Goal: Information Seeking & Learning: Learn about a topic

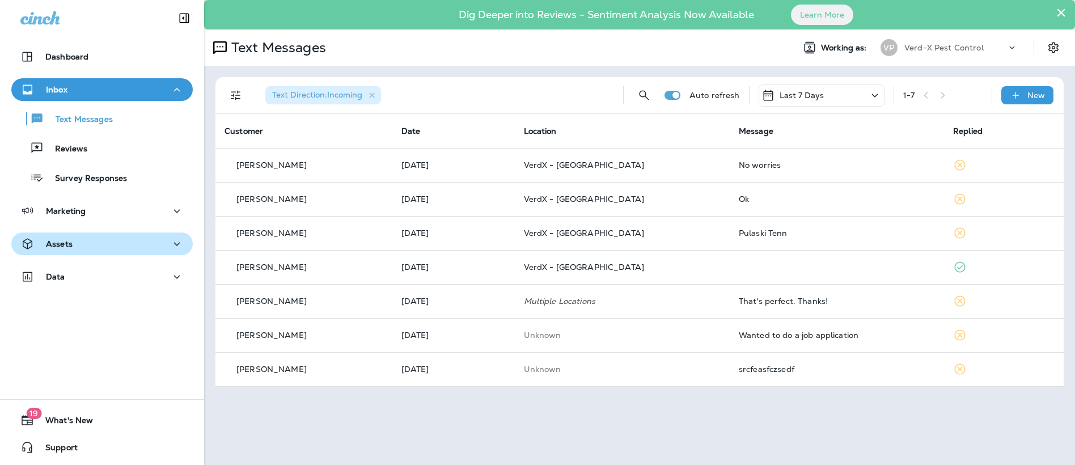
click at [78, 245] on div "Assets" at bounding box center [101, 244] width 163 height 14
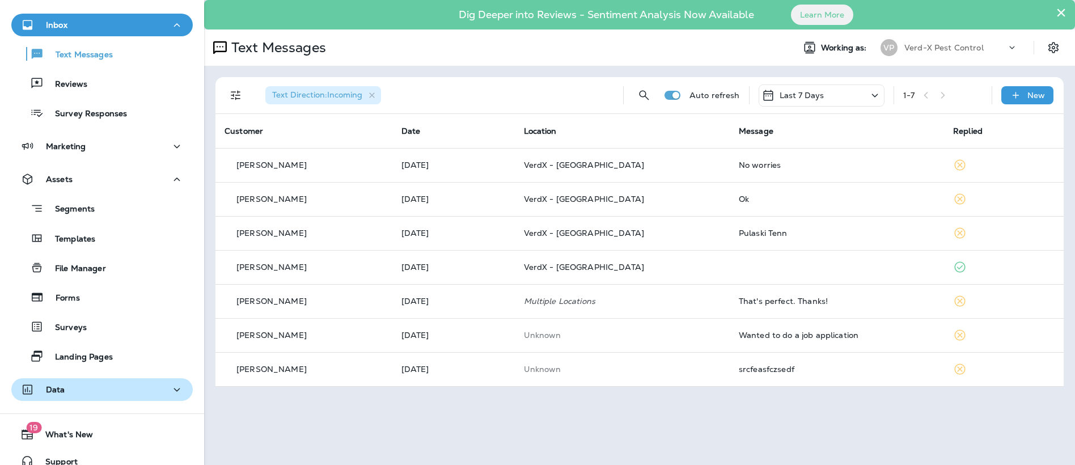
scroll to position [79, 0]
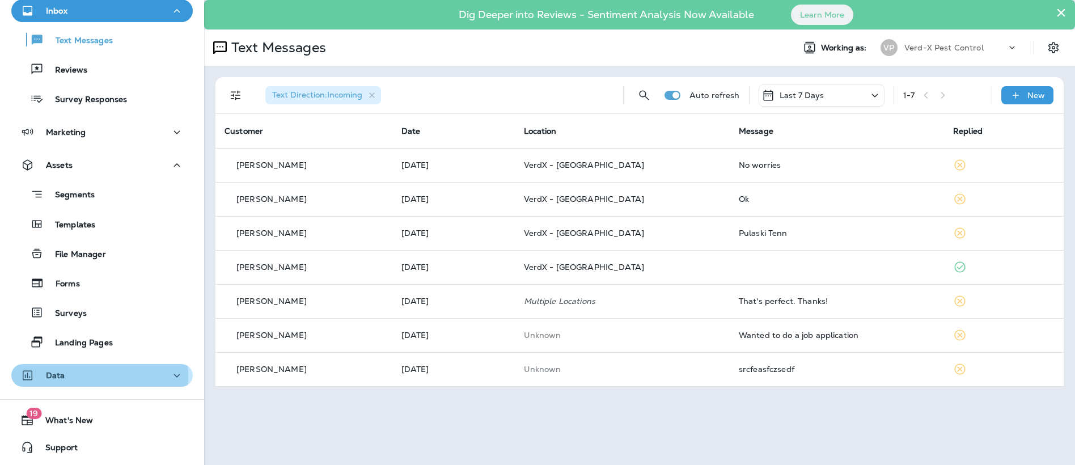
click at [75, 376] on div "Data" at bounding box center [101, 376] width 163 height 14
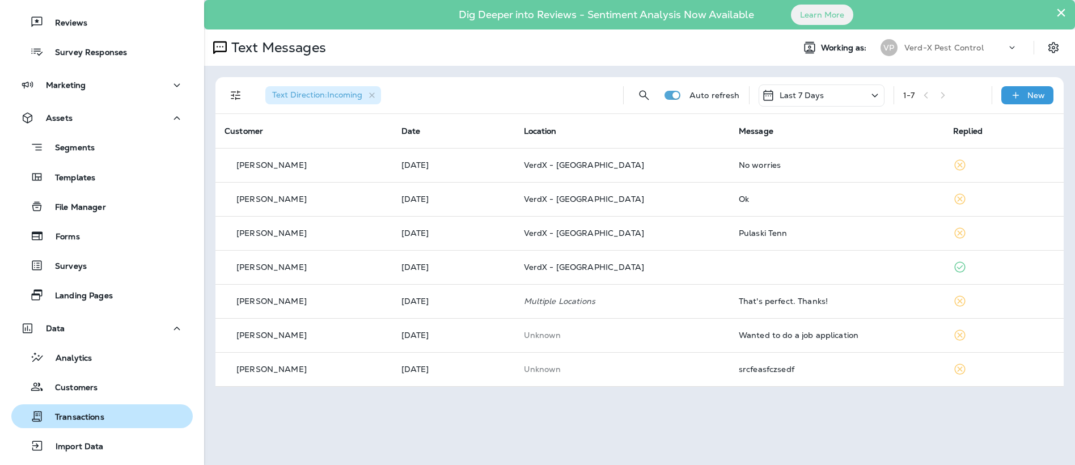
scroll to position [192, 0]
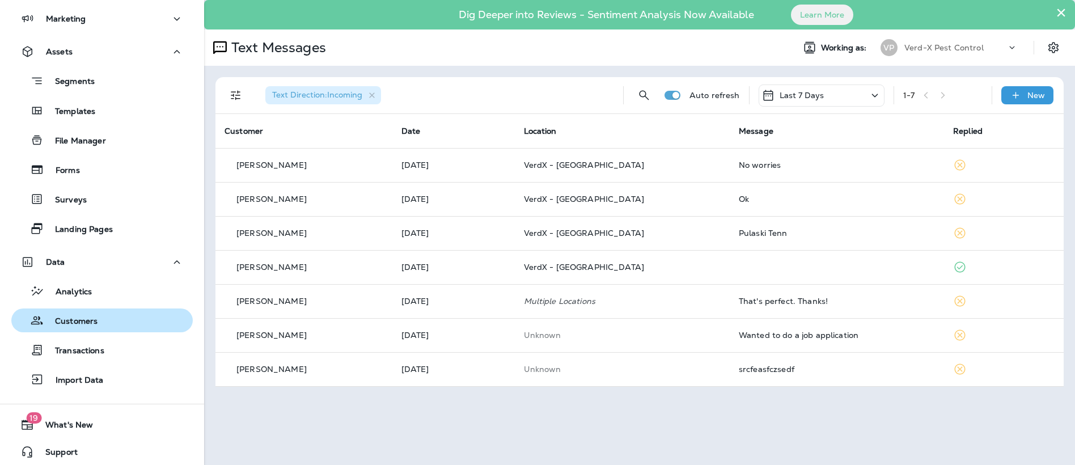
click at [73, 324] on p "Customers" at bounding box center [71, 321] width 54 height 11
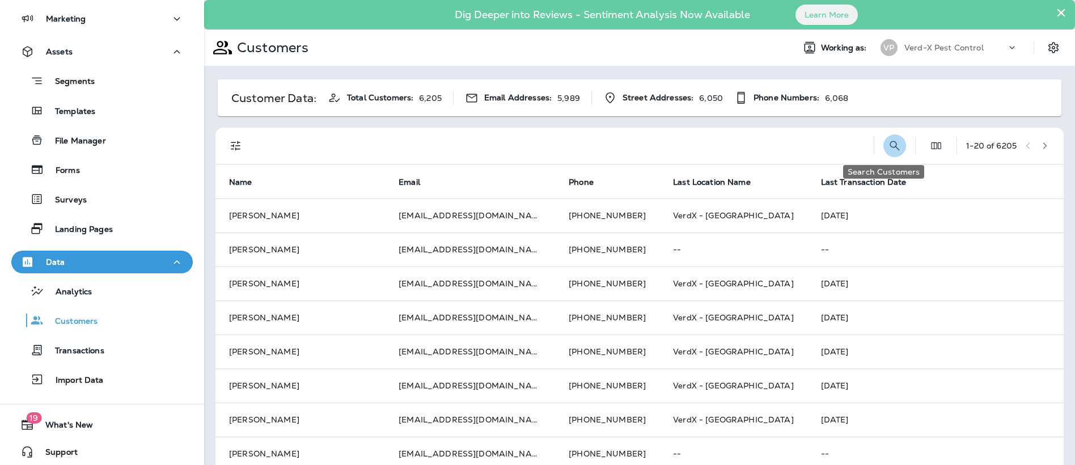
click at [888, 141] on icon "Search Customers" at bounding box center [895, 146] width 14 height 14
click at [463, 151] on div at bounding box center [489, 146] width 467 height 36
click at [777, 143] on input "text" at bounding box center [836, 145] width 118 height 30
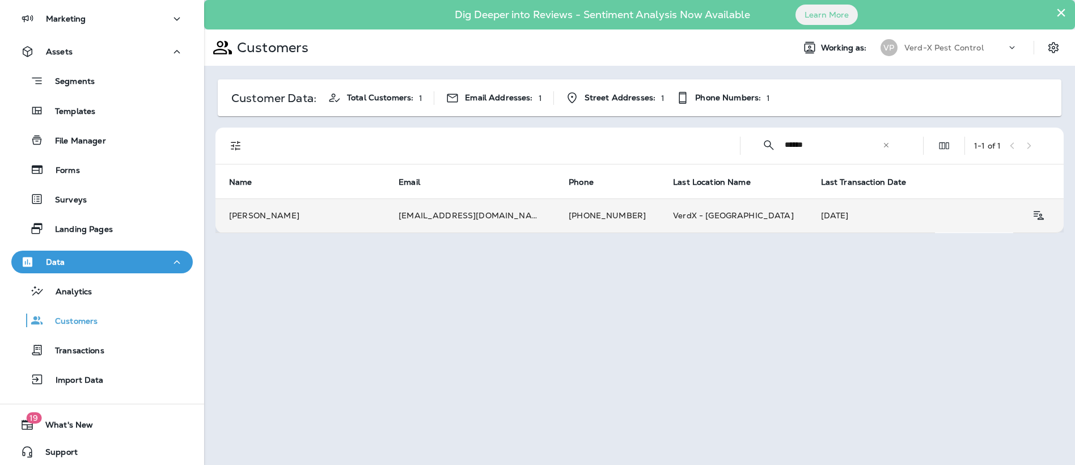
click at [442, 220] on td "[EMAIL_ADDRESS][DOMAIN_NAME]" at bounding box center [470, 215] width 170 height 34
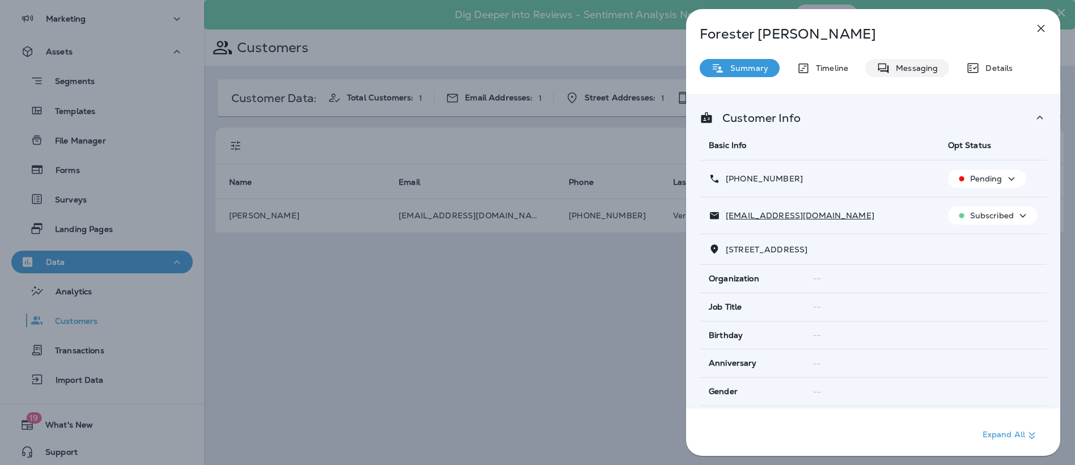
click at [916, 67] on p "Messaging" at bounding box center [914, 68] width 48 height 9
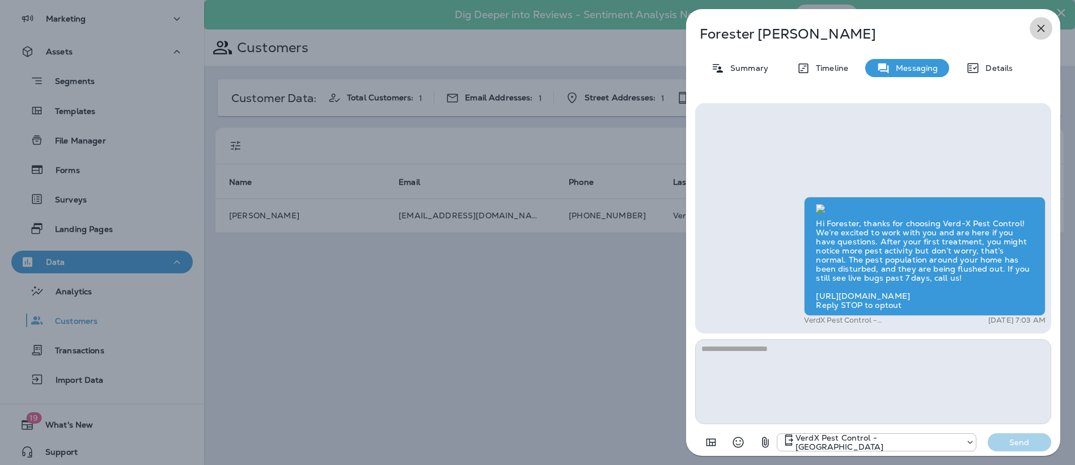
click at [1040, 31] on icon "button" at bounding box center [1041, 29] width 14 height 14
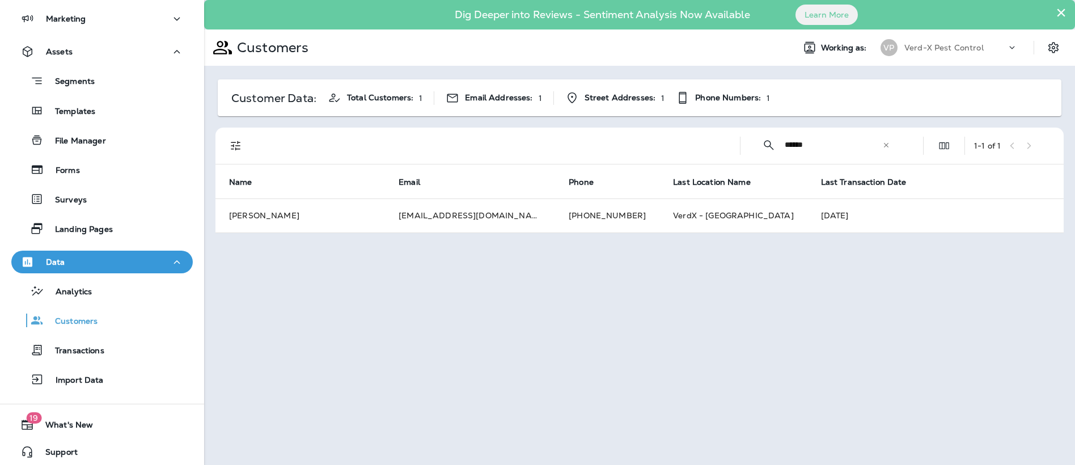
drag, startPoint x: 830, startPoint y: 147, endPoint x: 639, endPoint y: 175, distance: 193.0
click at [696, 155] on div "​ ****** ​ ​ 1 - 1 of 1" at bounding box center [642, 146] width 835 height 36
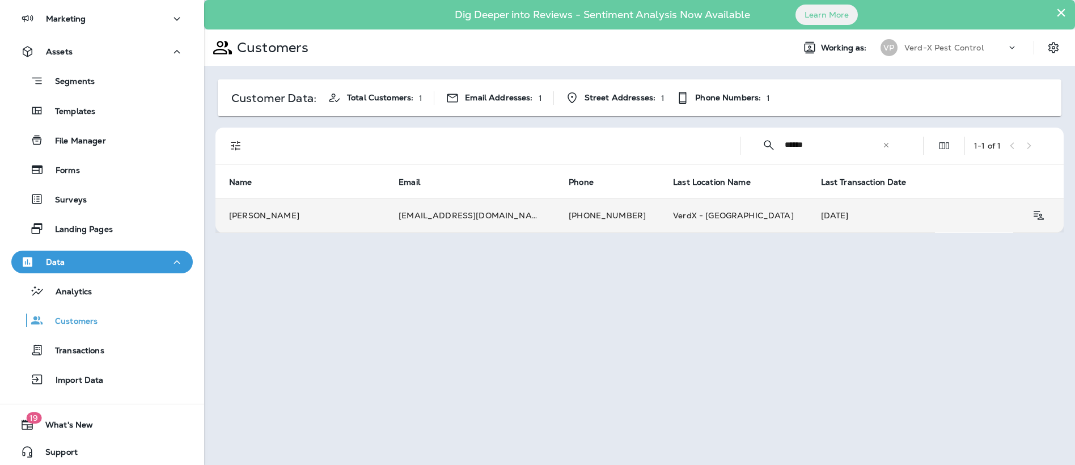
click at [555, 219] on td "[PHONE_NUMBER]" at bounding box center [607, 215] width 104 height 34
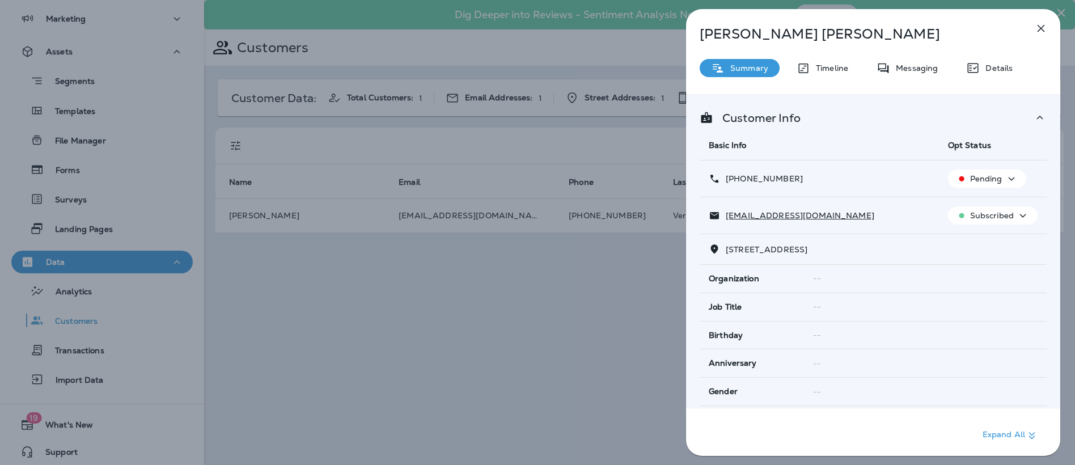
click at [914, 56] on div "[PERSON_NAME] Summary Timeline Messaging Details Customer Info Basic Info Opt S…" at bounding box center [873, 236] width 374 height 454
click at [914, 66] on p "Messaging" at bounding box center [914, 68] width 48 height 9
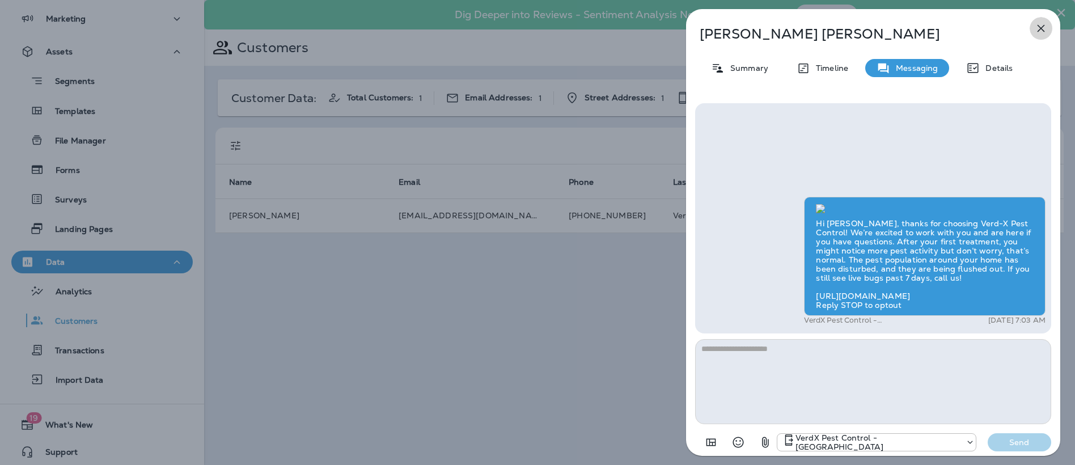
click at [1039, 29] on icon "button" at bounding box center [1041, 29] width 14 height 14
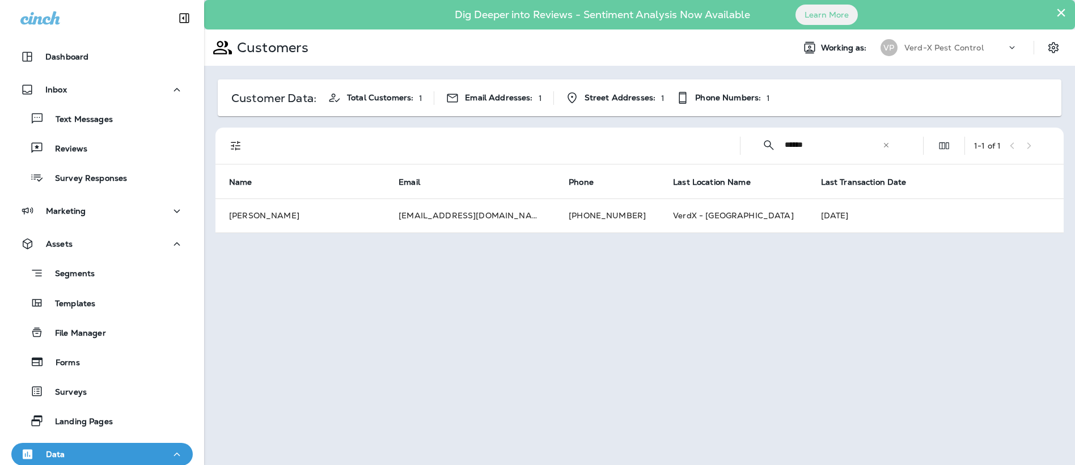
drag, startPoint x: 824, startPoint y: 142, endPoint x: 651, endPoint y: 172, distance: 175.7
click at [652, 173] on div "​ ****** ​ ​ 1 - 1 of 1 Name Email Phone Last Location Name Last Transaction Da…" at bounding box center [639, 180] width 848 height 105
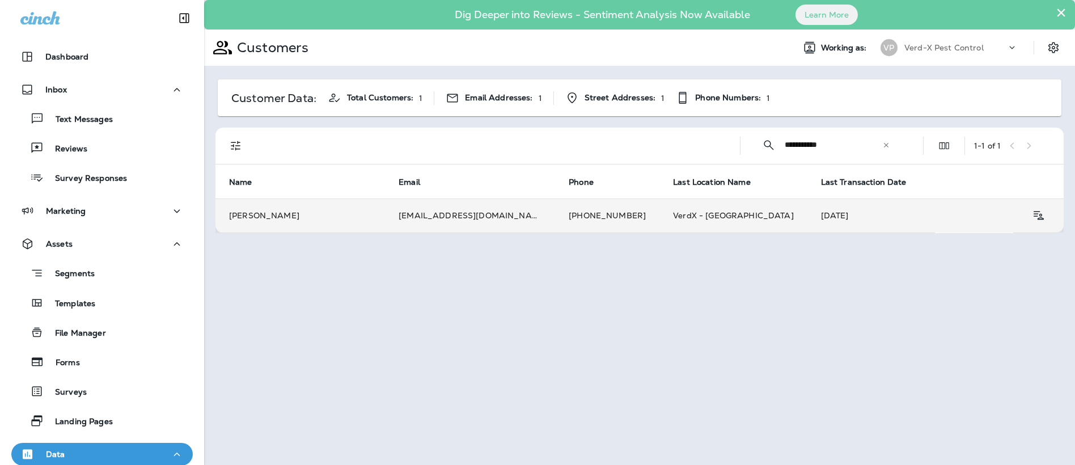
type input "**********"
click at [456, 219] on td "[EMAIL_ADDRESS][DOMAIN_NAME]" at bounding box center [470, 215] width 170 height 34
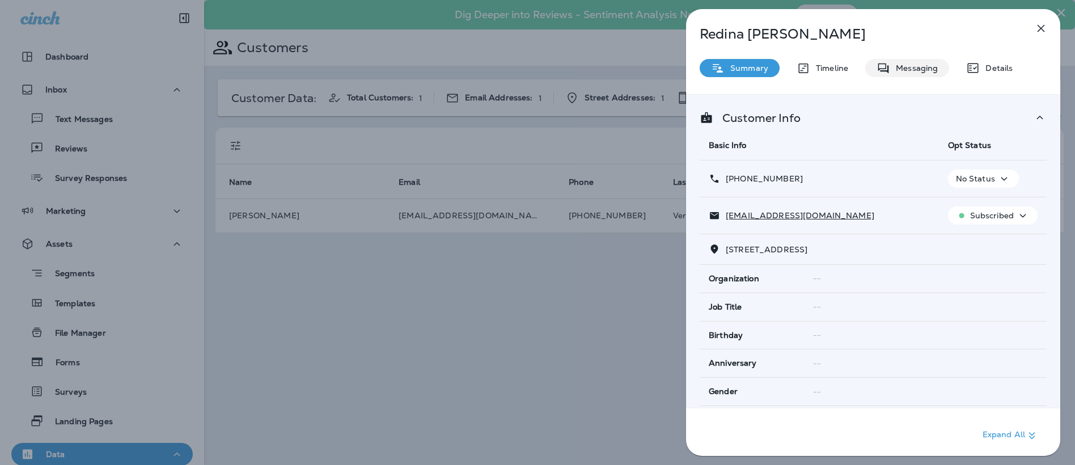
click at [916, 70] on p "Messaging" at bounding box center [914, 68] width 48 height 9
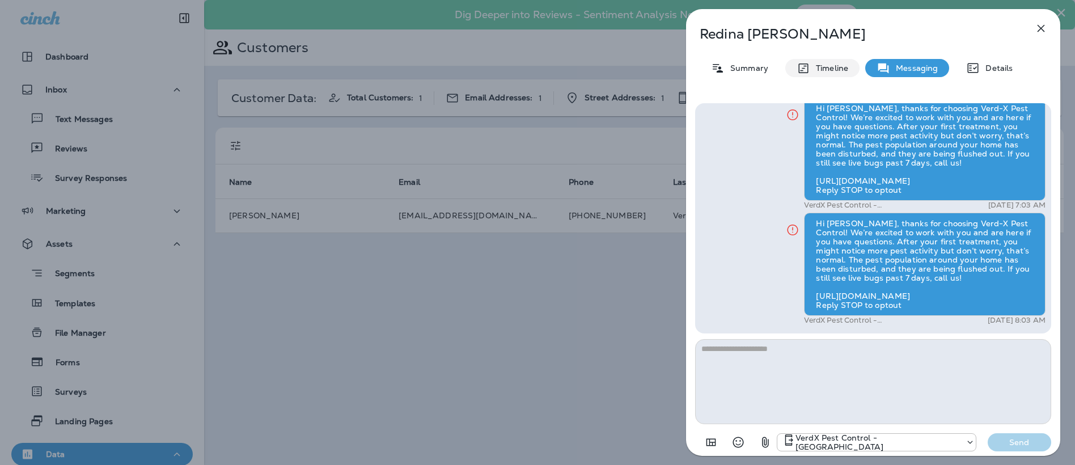
click at [825, 68] on p "Timeline" at bounding box center [829, 68] width 38 height 9
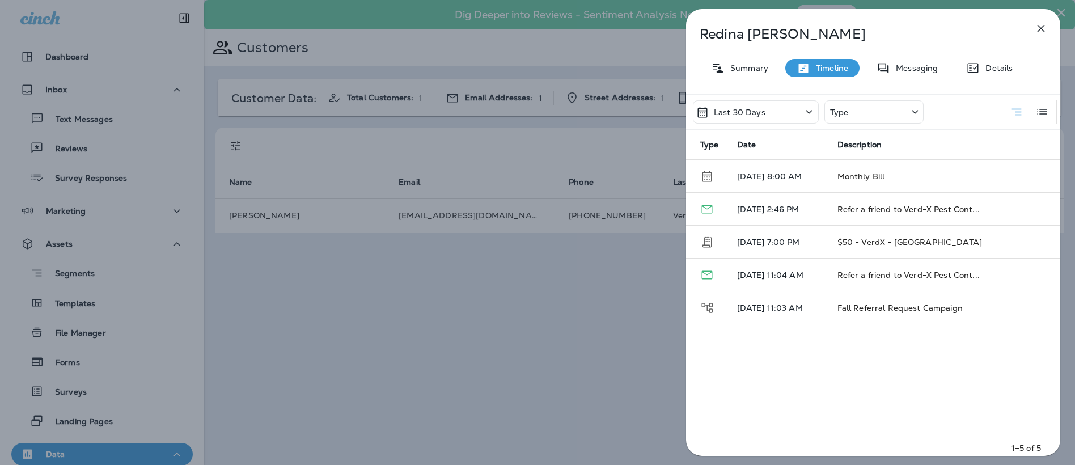
click at [784, 112] on div "Last 30 Days" at bounding box center [756, 111] width 126 height 23
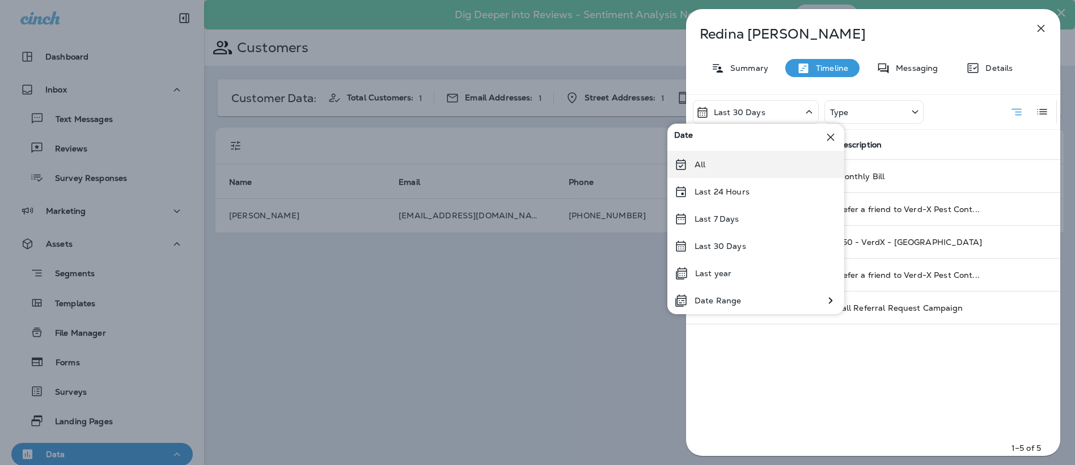
click at [709, 157] on div "All" at bounding box center [755, 164] width 177 height 27
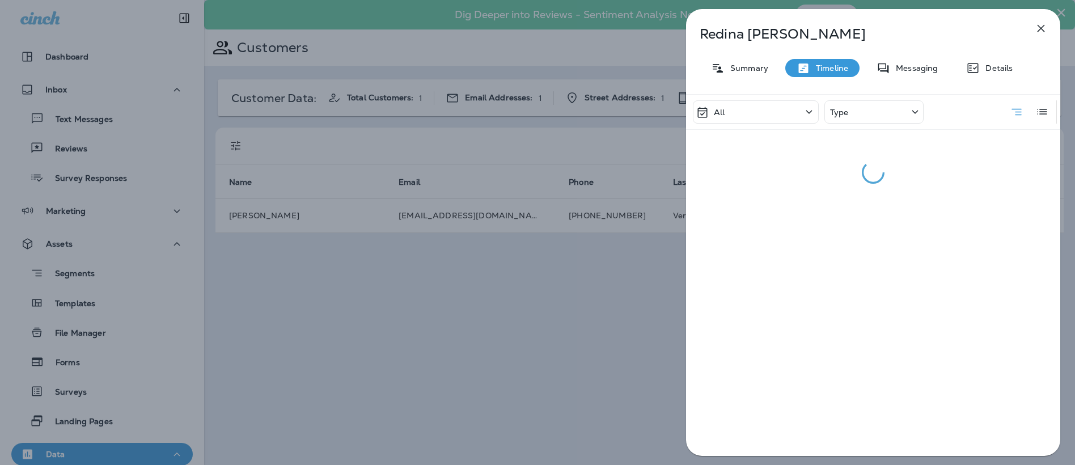
click at [862, 116] on div "Type" at bounding box center [874, 111] width 99 height 23
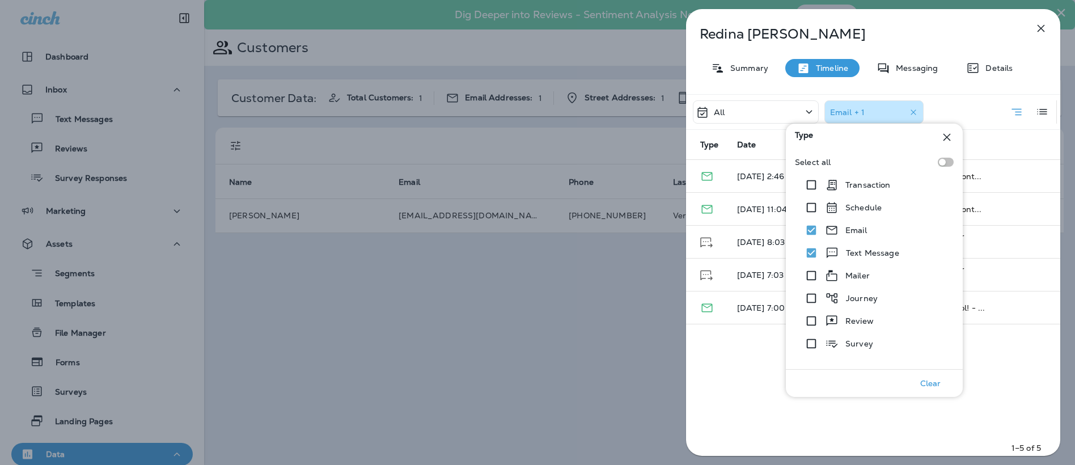
click at [737, 404] on div "All Email + 1 Type Date Description [DATE] 2:46 PM Refer a friend to Verd-X Pes…" at bounding box center [873, 278] width 374 height 369
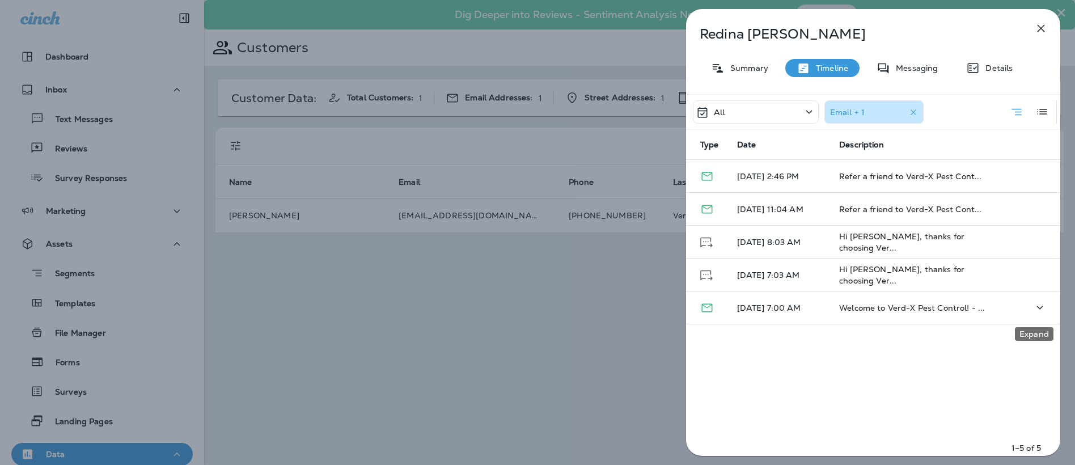
click at [1037, 310] on icon "Expand" at bounding box center [1040, 308] width 14 height 14
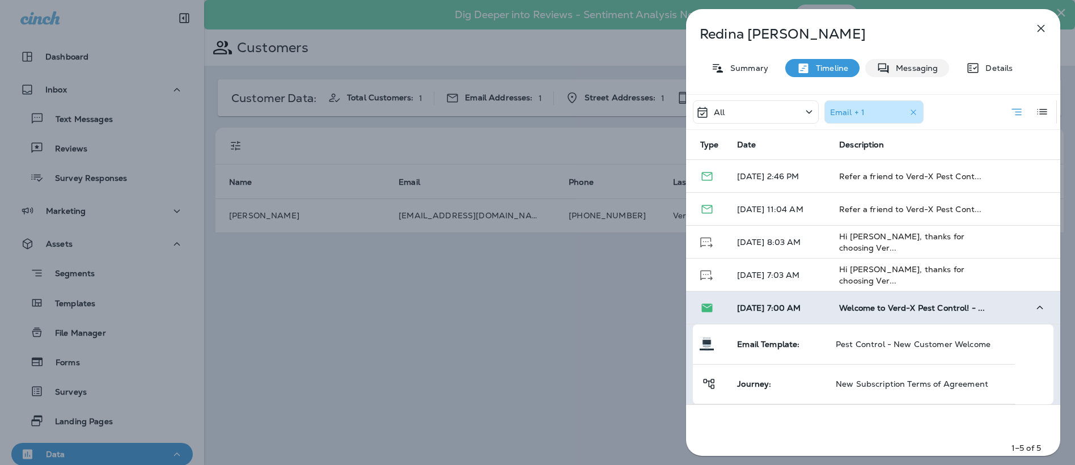
click at [906, 66] on p "Messaging" at bounding box center [914, 68] width 48 height 9
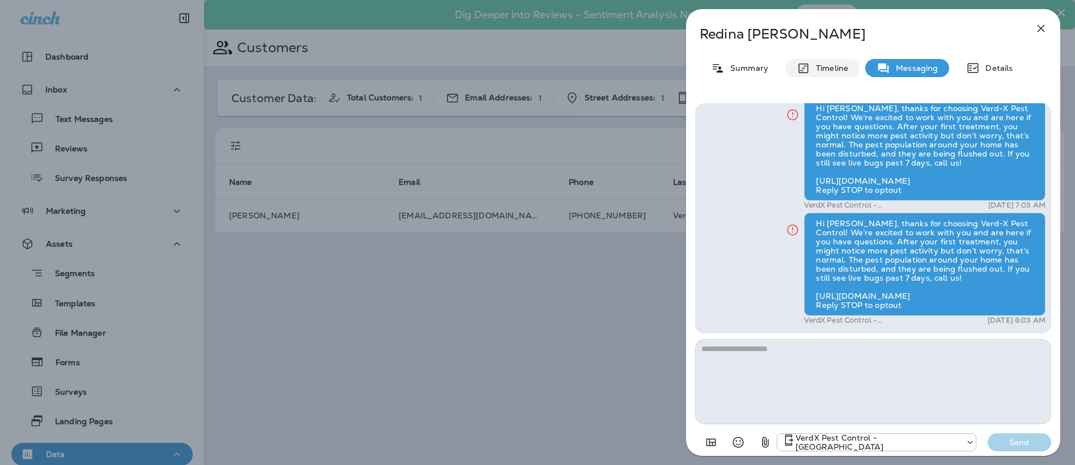
drag, startPoint x: 807, startPoint y: 71, endPoint x: 813, endPoint y: 71, distance: 6.3
click at [808, 71] on icon at bounding box center [804, 68] width 14 height 14
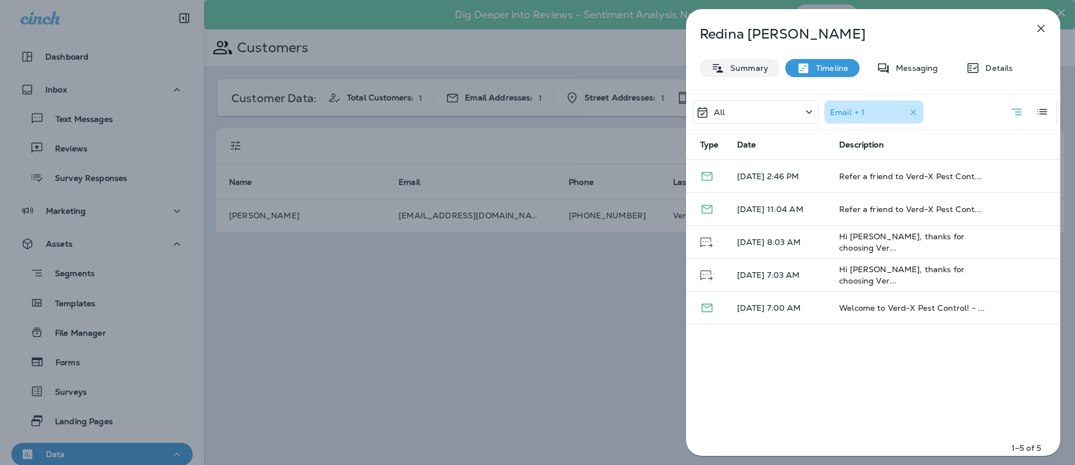
click at [728, 75] on div "Summary" at bounding box center [740, 68] width 80 height 18
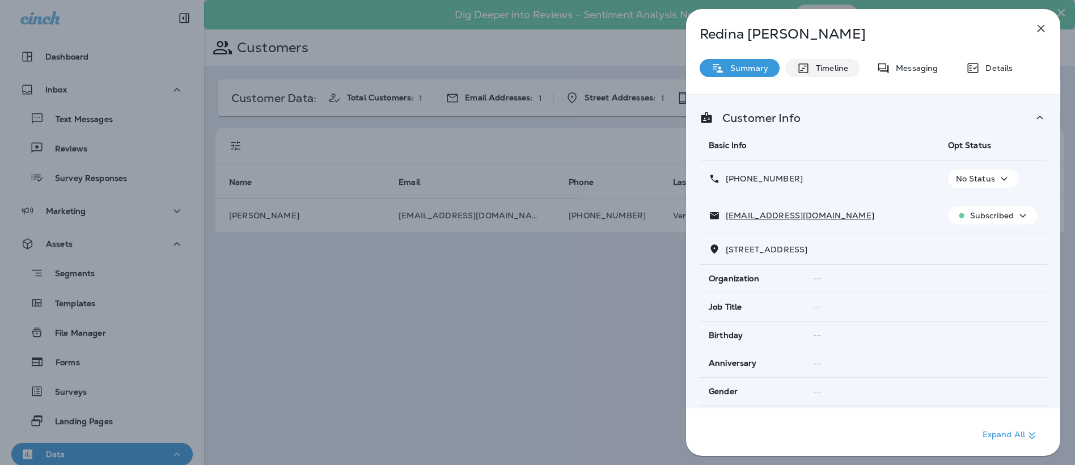
click at [831, 67] on p "Timeline" at bounding box center [829, 68] width 38 height 9
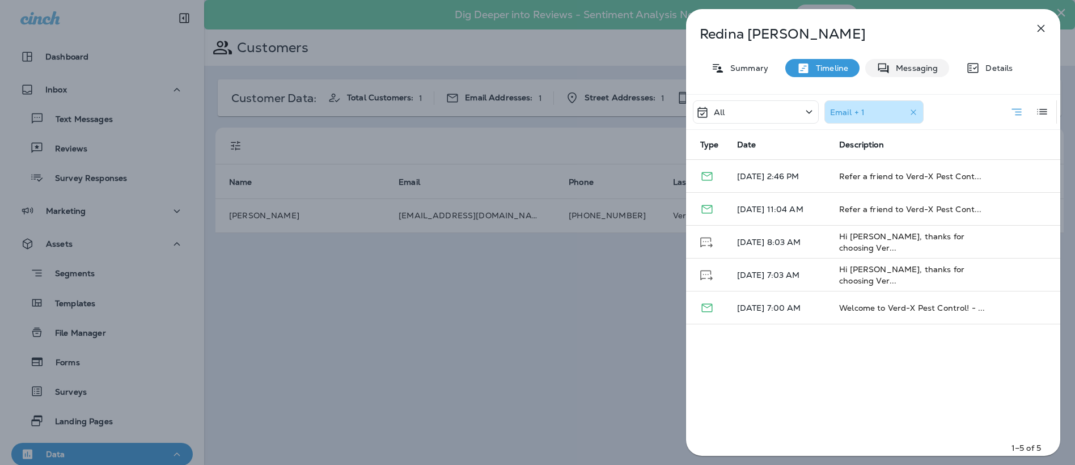
click at [903, 65] on p "Messaging" at bounding box center [914, 68] width 48 height 9
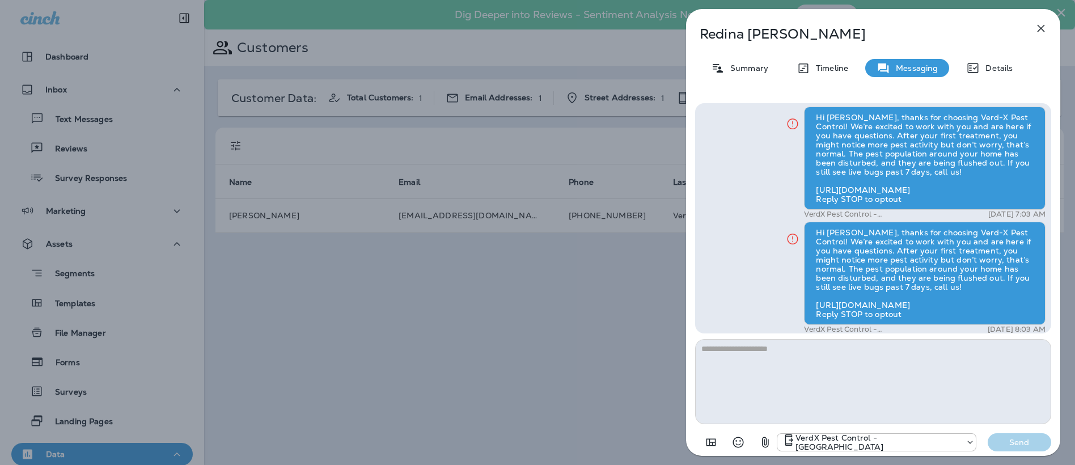
scroll to position [-11, 0]
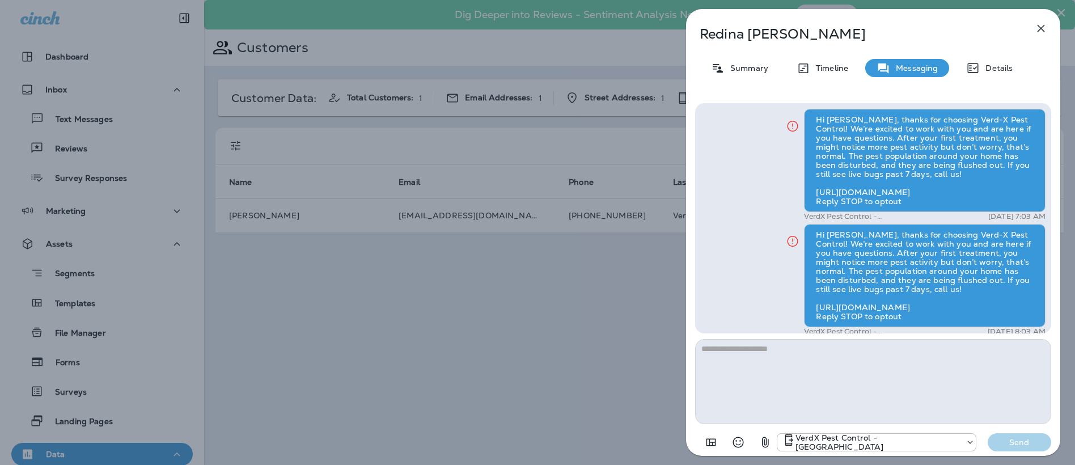
click at [1044, 28] on icon "button" at bounding box center [1041, 29] width 14 height 14
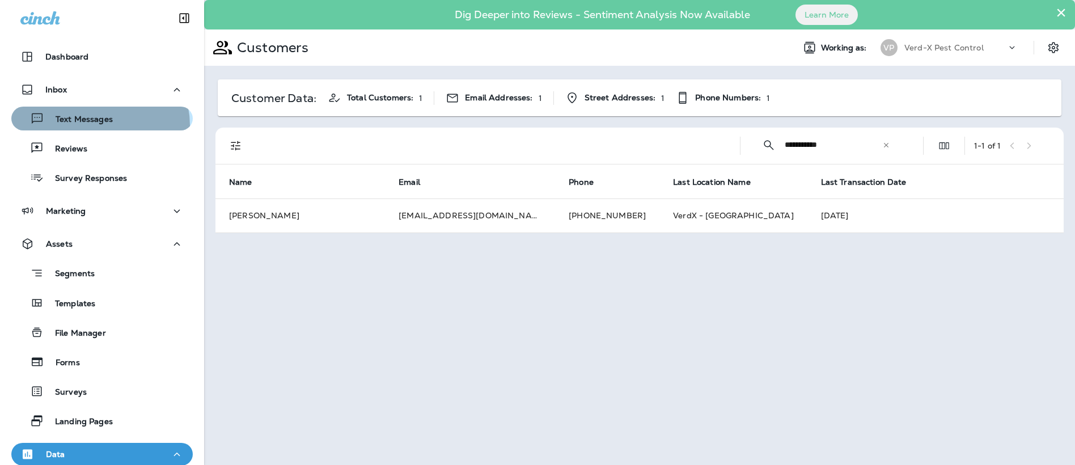
click at [92, 126] on div "Text Messages" at bounding box center [64, 118] width 97 height 17
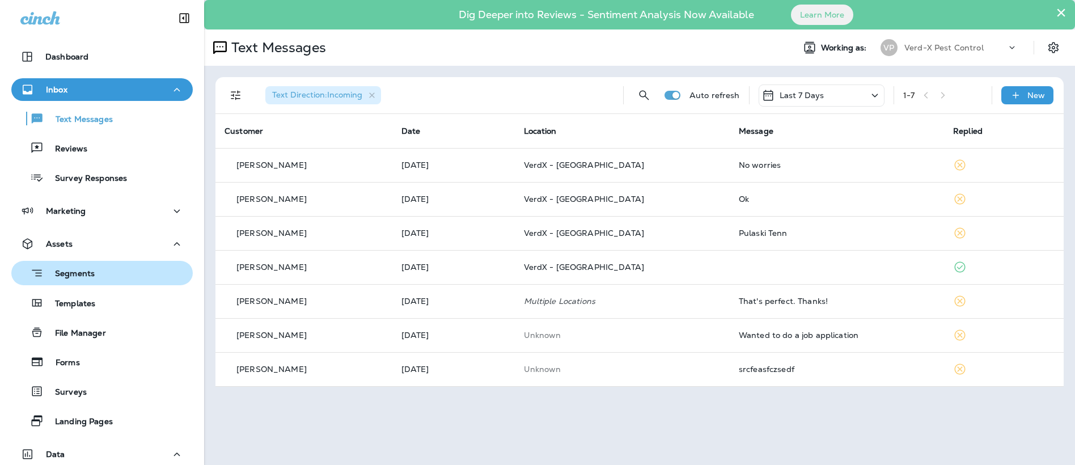
click at [94, 277] on p "Segments" at bounding box center [69, 274] width 51 height 11
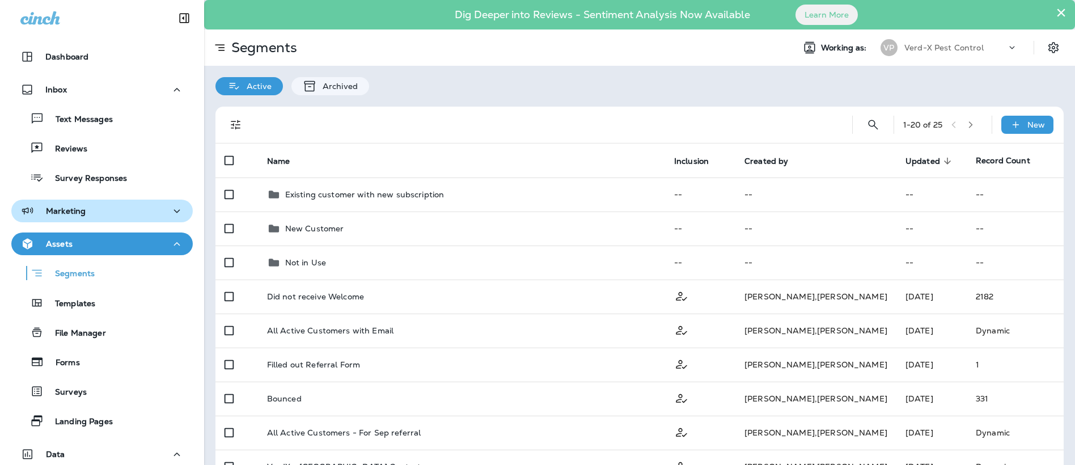
click at [83, 218] on div "Marketing" at bounding box center [52, 211] width 65 height 14
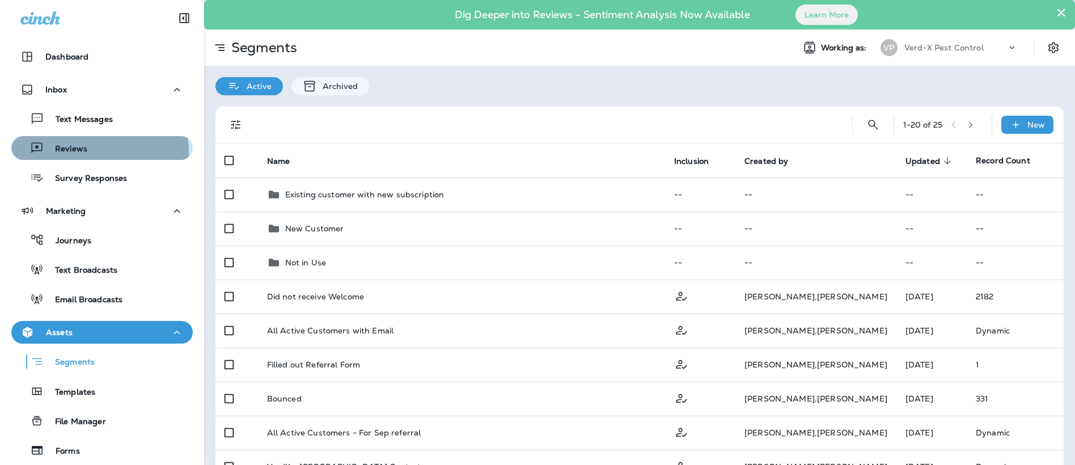
click at [75, 152] on p "Reviews" at bounding box center [66, 149] width 44 height 11
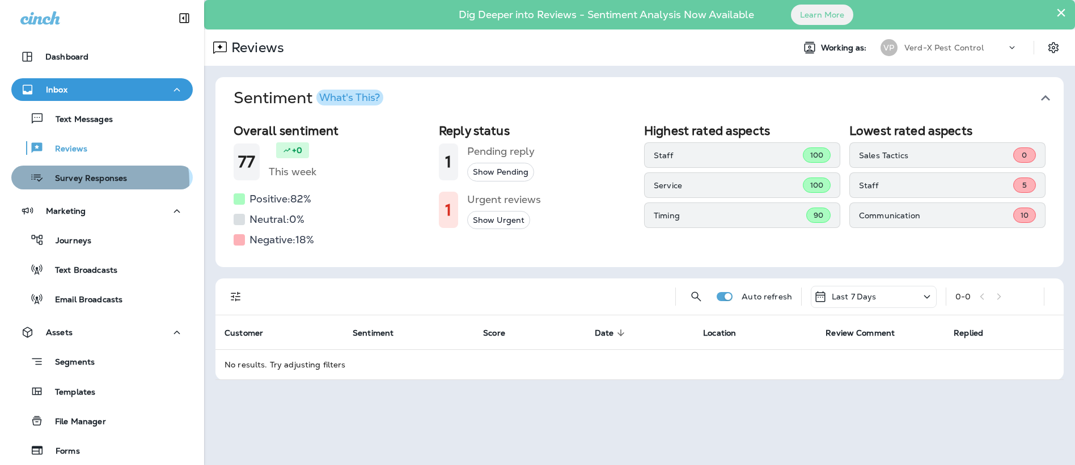
click at [92, 182] on p "Survey Responses" at bounding box center [85, 179] width 83 height 11
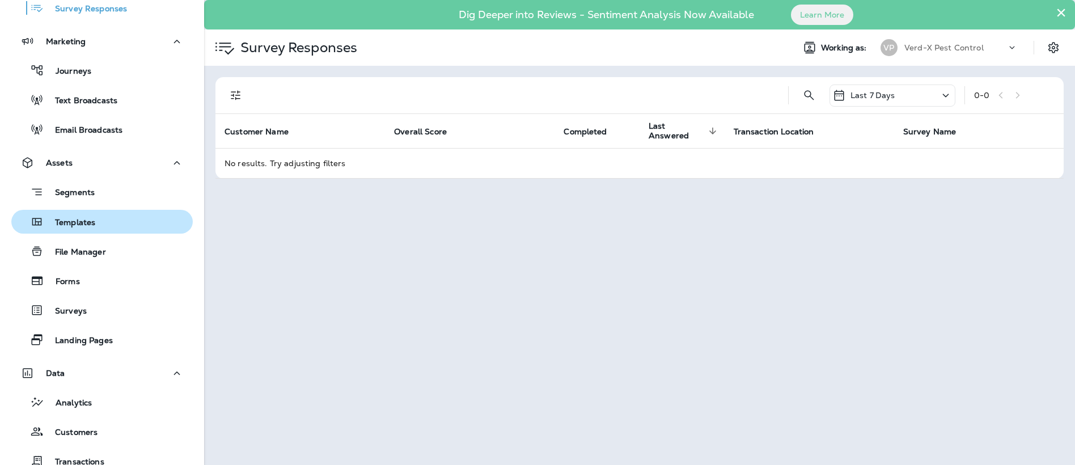
scroll to position [170, 0]
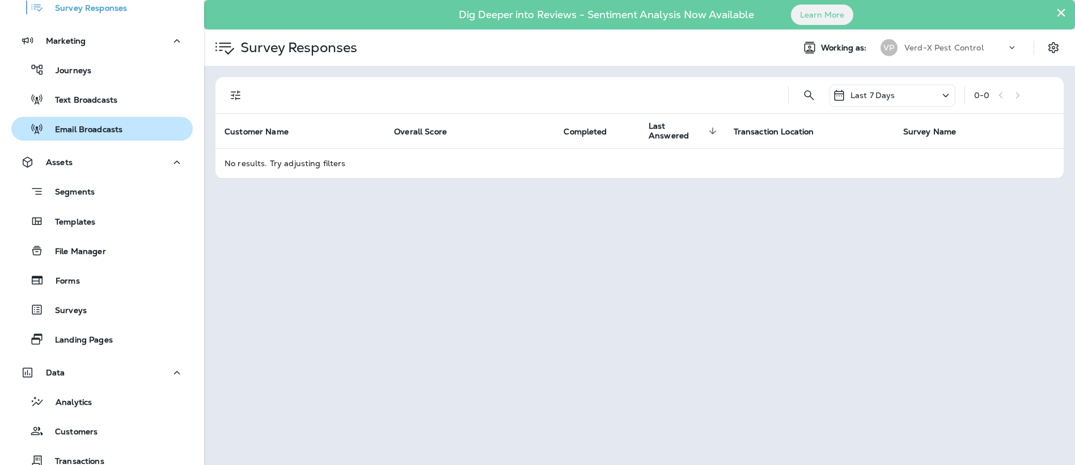
click at [88, 130] on p "Email Broadcasts" at bounding box center [83, 130] width 79 height 11
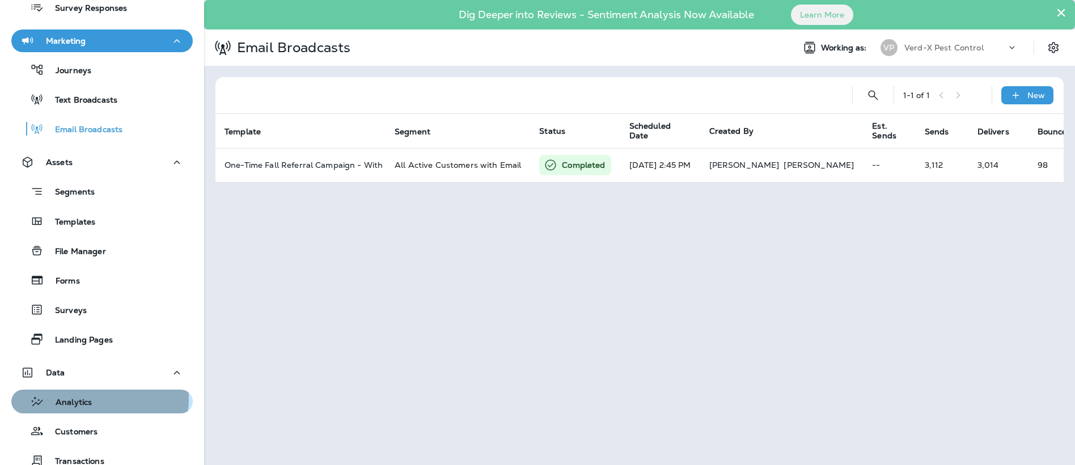
click at [98, 400] on div "Analytics" at bounding box center [102, 401] width 172 height 17
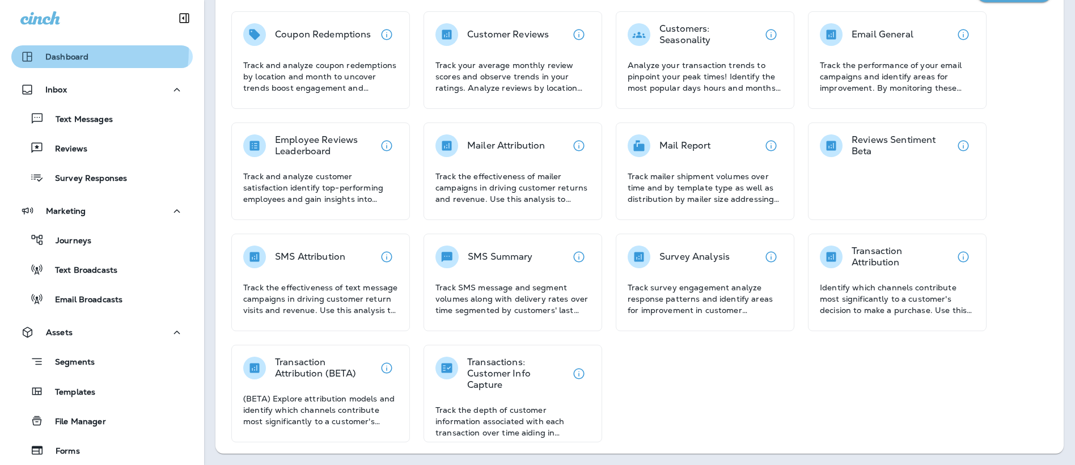
click at [43, 49] on button "Dashboard" at bounding box center [101, 56] width 181 height 23
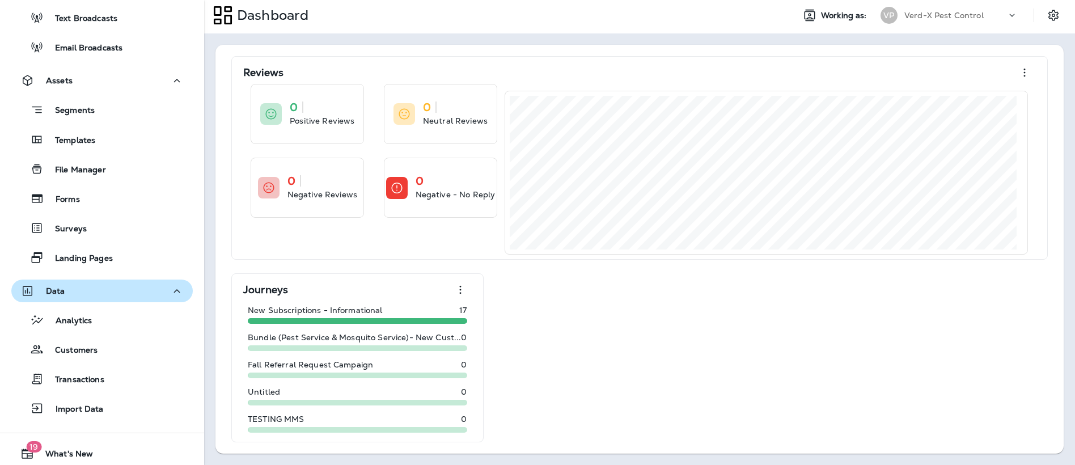
scroll to position [284, 0]
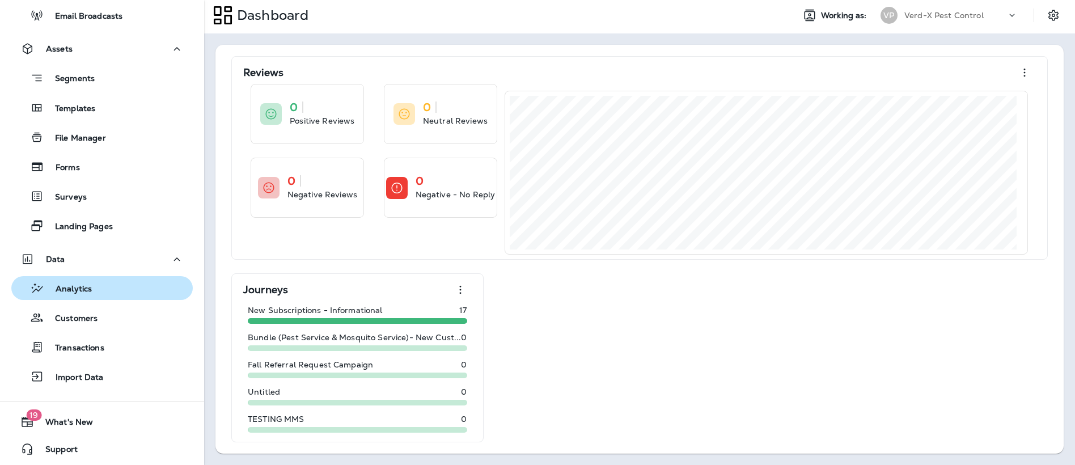
click at [95, 291] on div "Analytics" at bounding box center [102, 288] width 172 height 17
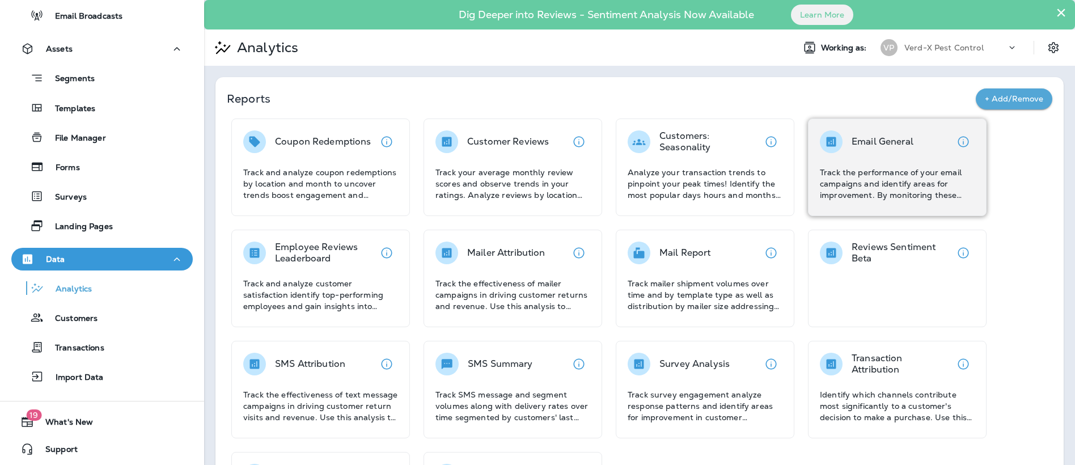
click at [860, 183] on p "Track the performance of your email campaigns and identify areas for improvemen…" at bounding box center [897, 184] width 155 height 34
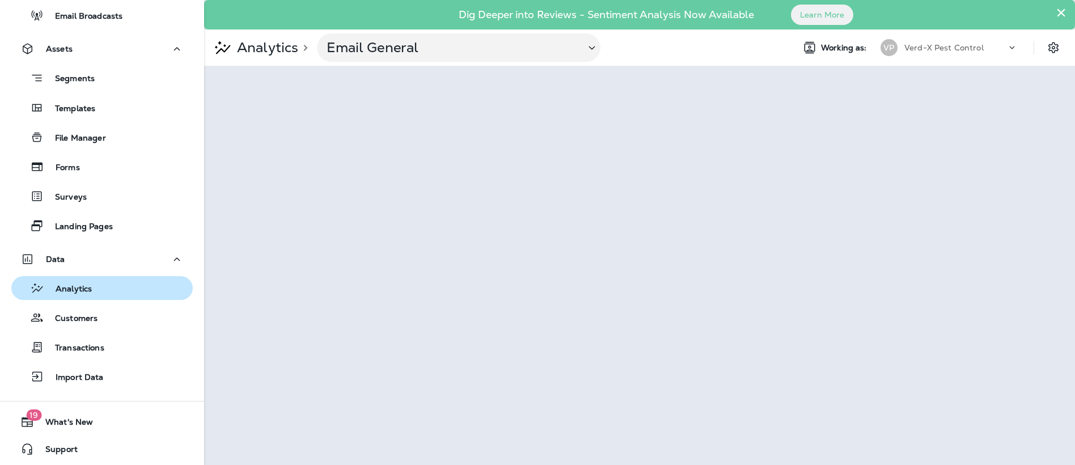
scroll to position [285, 0]
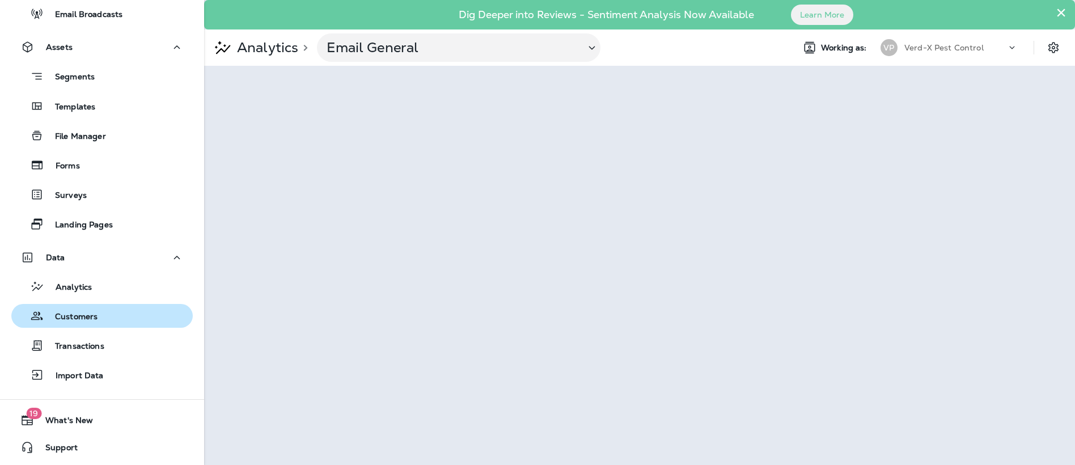
click at [96, 319] on p "Customers" at bounding box center [71, 317] width 54 height 11
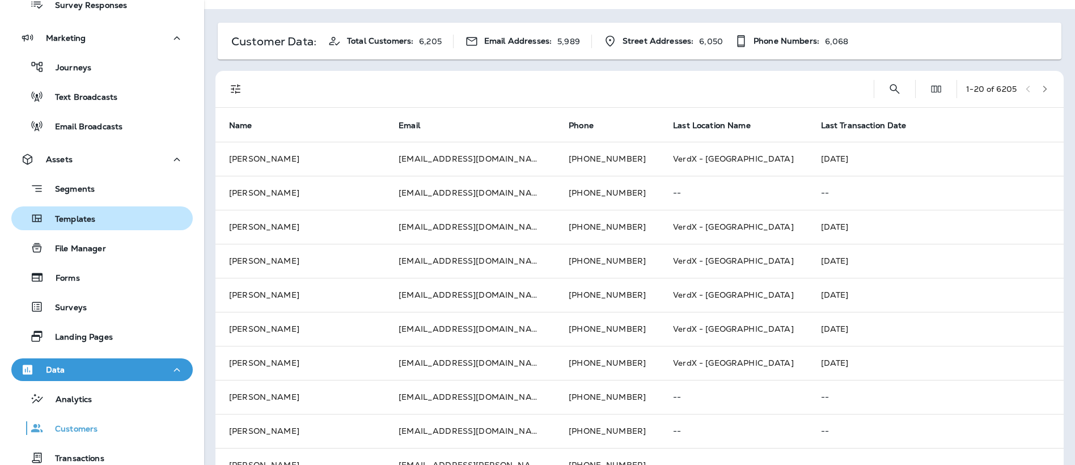
scroll to position [172, 0]
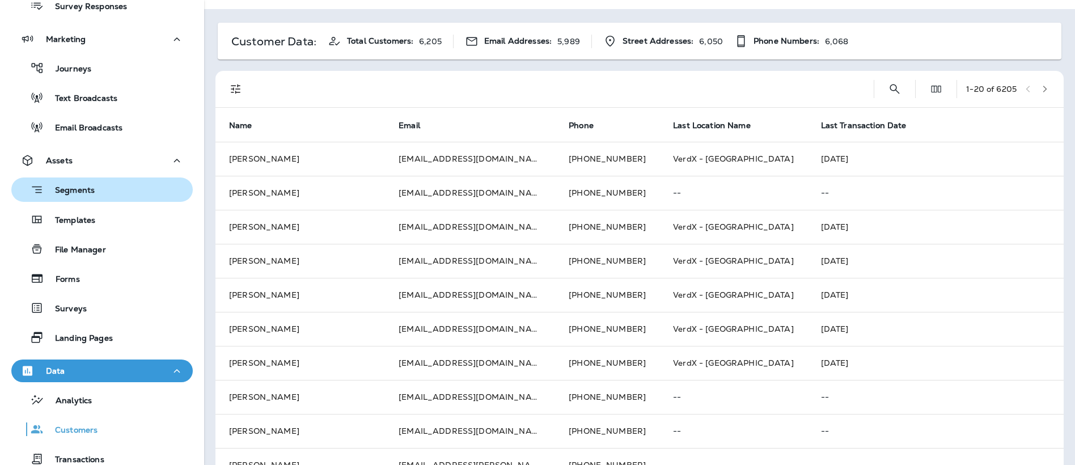
click at [67, 193] on p "Segments" at bounding box center [69, 190] width 51 height 11
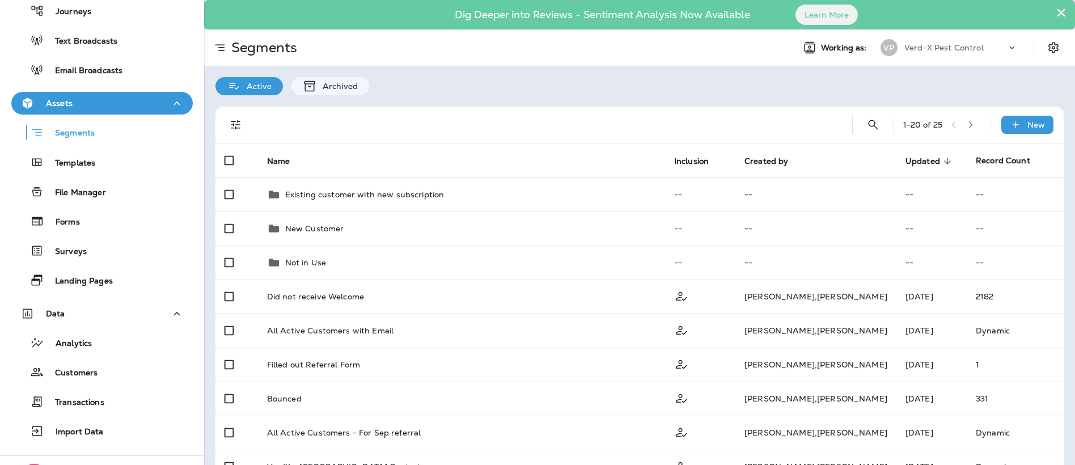
scroll to position [229, 0]
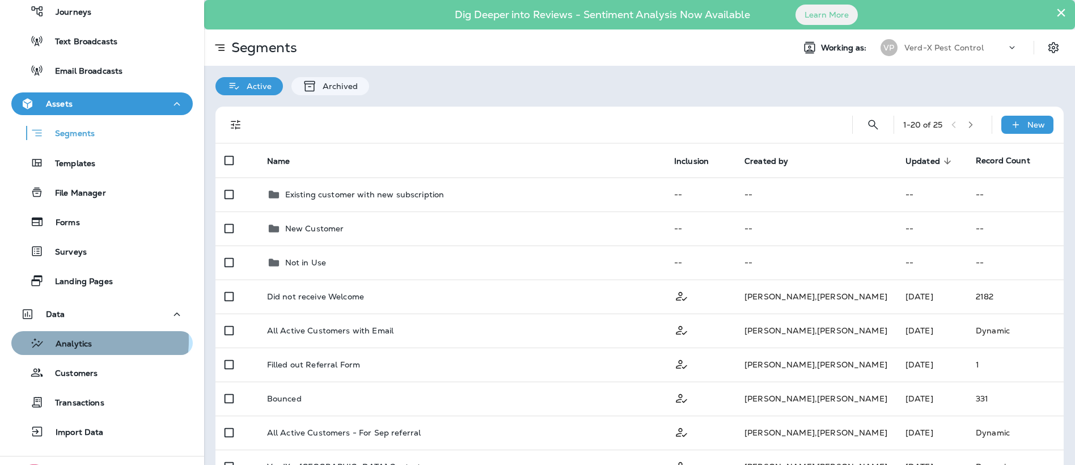
click at [77, 340] on p "Analytics" at bounding box center [68, 344] width 48 height 11
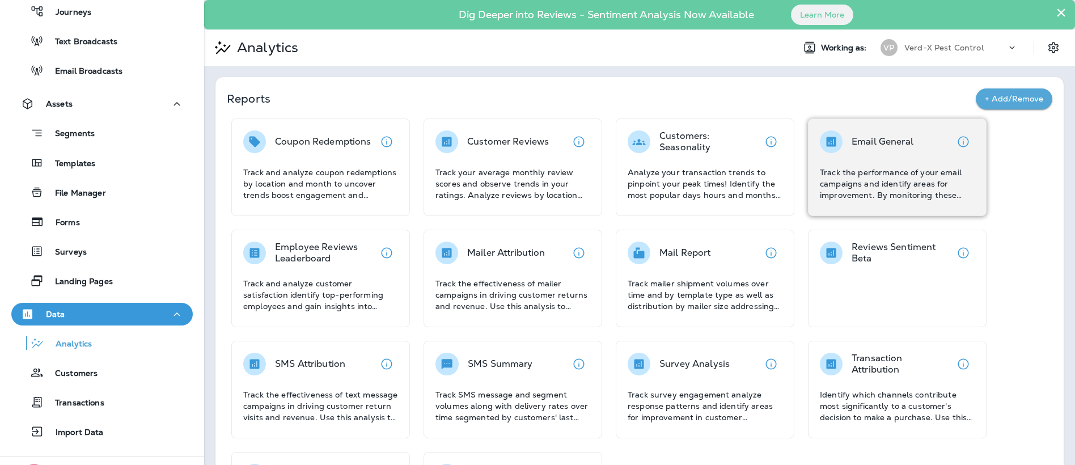
click at [899, 165] on div "Email General Track the performance of your email campaigns and identify areas …" at bounding box center [897, 165] width 155 height 70
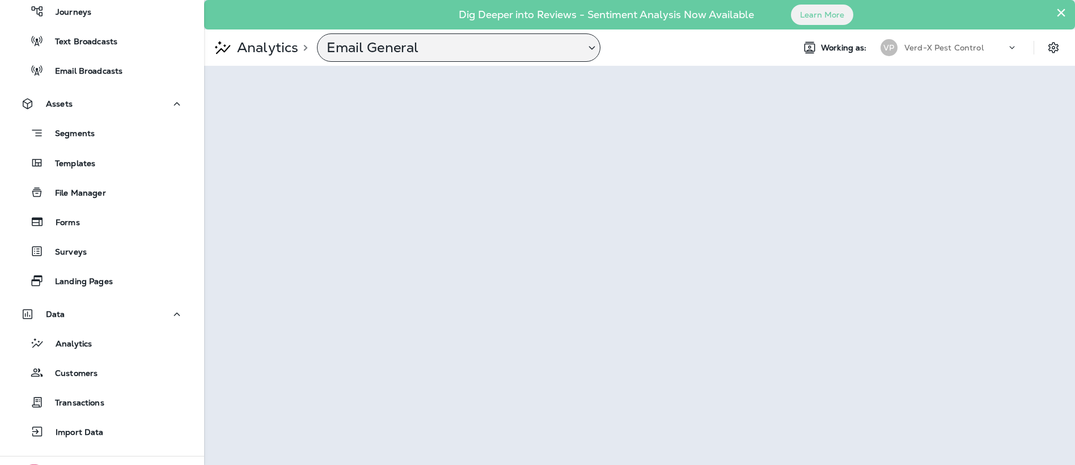
click at [450, 45] on p "Email General" at bounding box center [452, 47] width 250 height 17
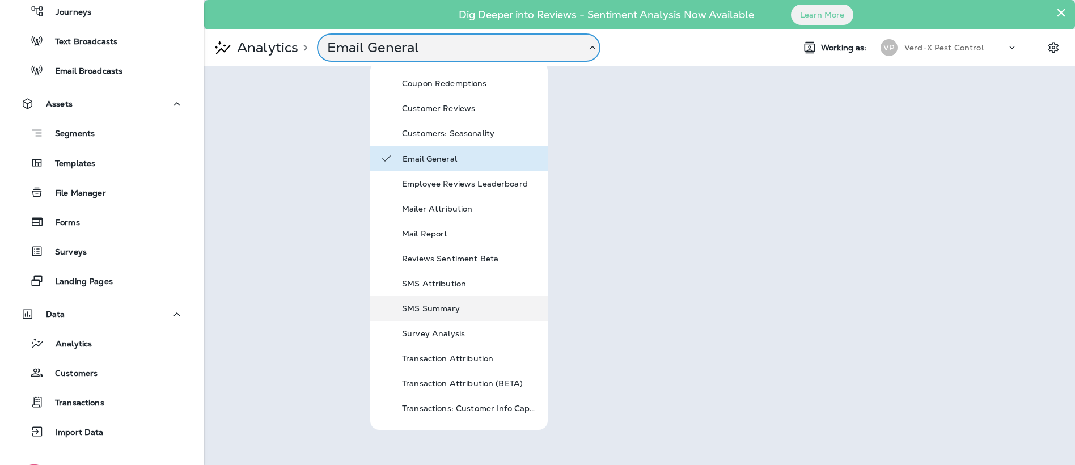
click at [449, 306] on p "SMS Summary" at bounding box center [470, 308] width 136 height 9
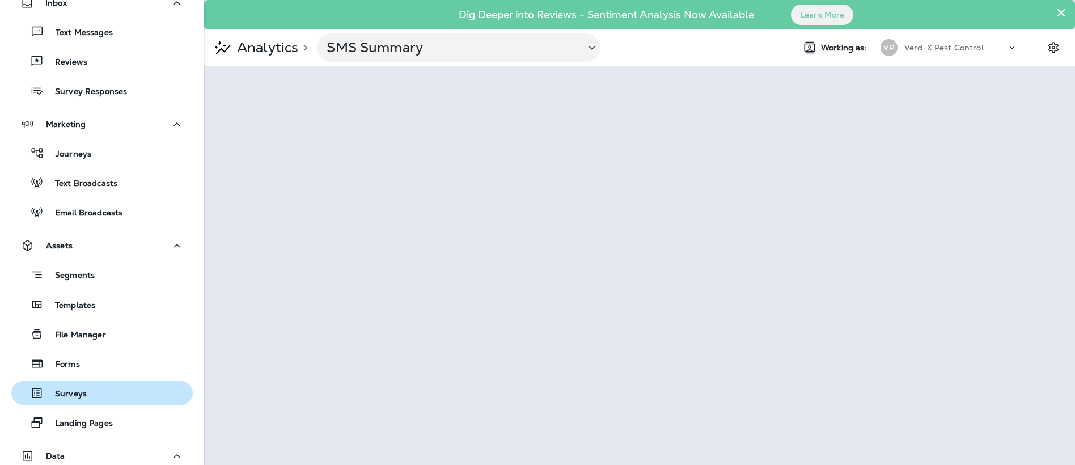
scroll to position [2, 0]
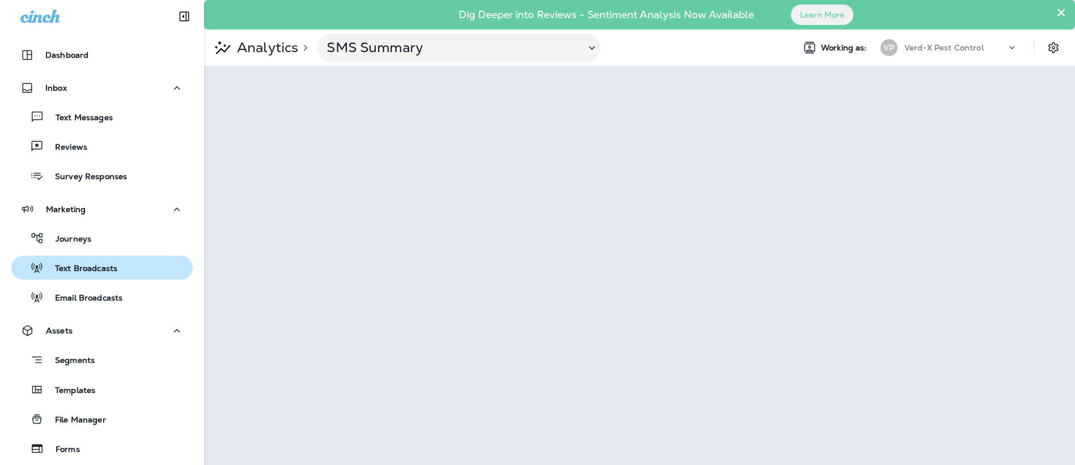
click at [92, 267] on p "Text Broadcasts" at bounding box center [81, 269] width 74 height 11
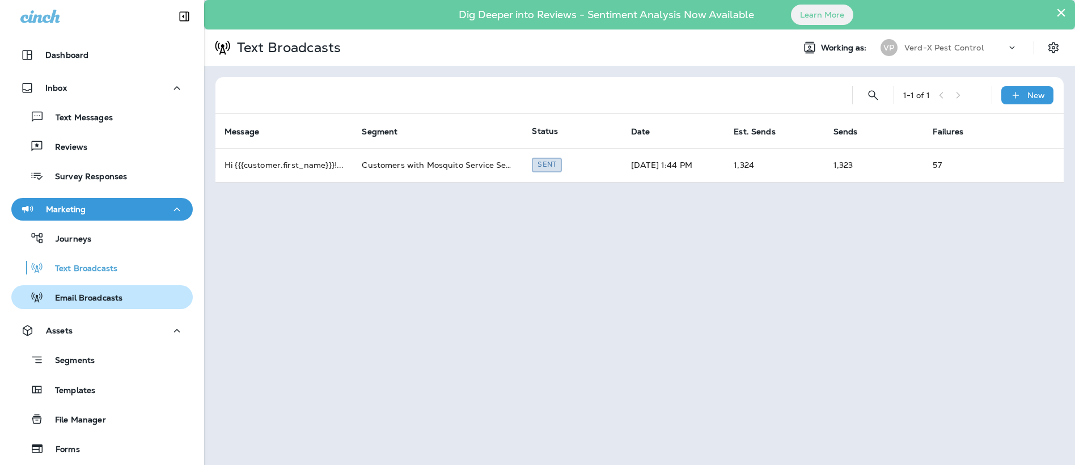
click at [116, 303] on p "Email Broadcasts" at bounding box center [83, 298] width 79 height 11
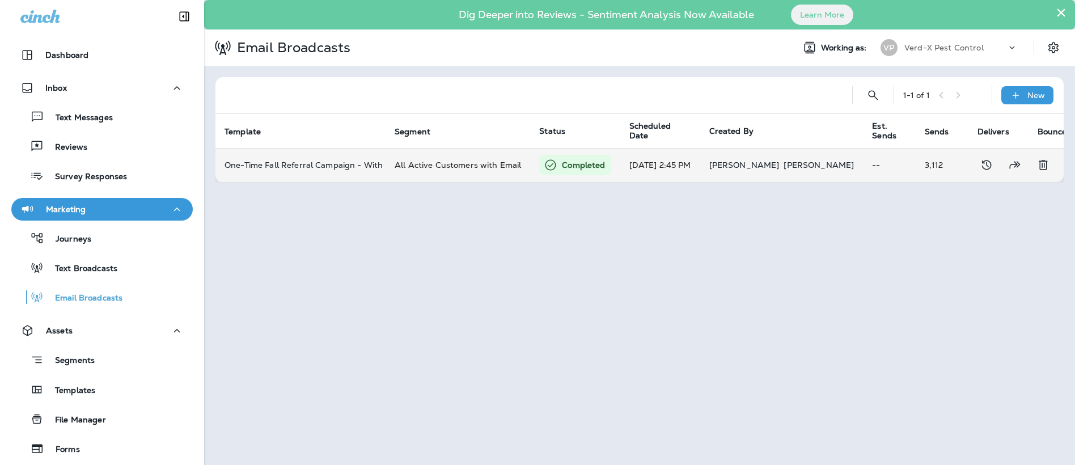
click at [662, 168] on td "[DATE] 2:45 PM" at bounding box center [660, 165] width 80 height 34
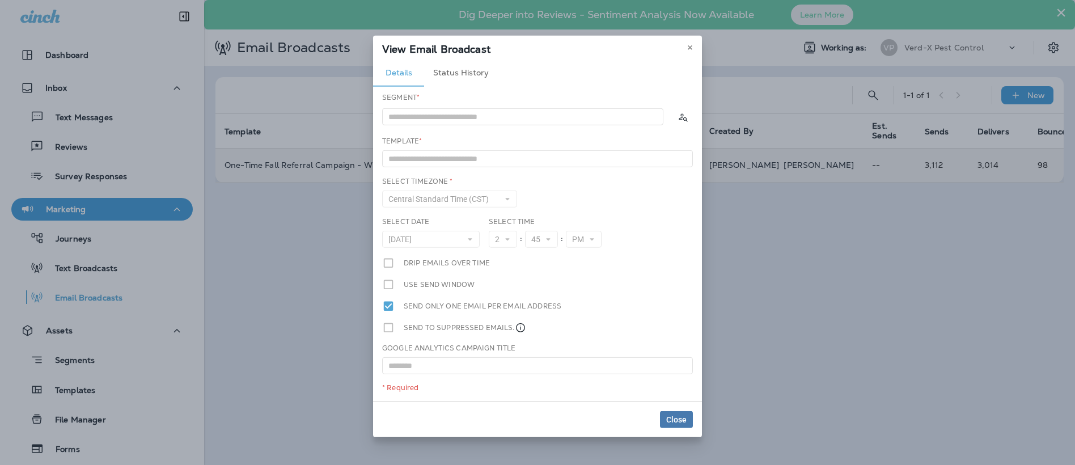
type input "**********"
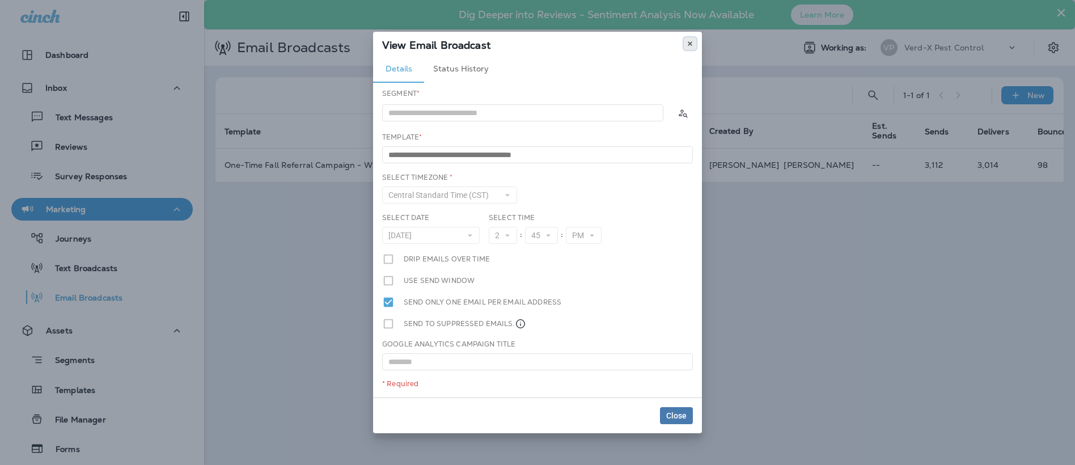
click at [693, 43] on icon at bounding box center [690, 43] width 7 height 7
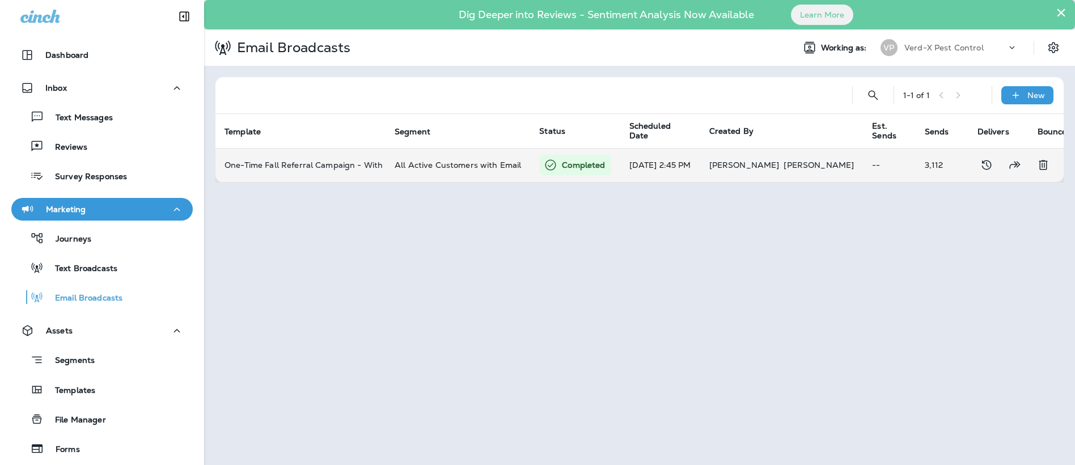
click at [446, 172] on td "All Active Customers with Email" at bounding box center [458, 165] width 145 height 34
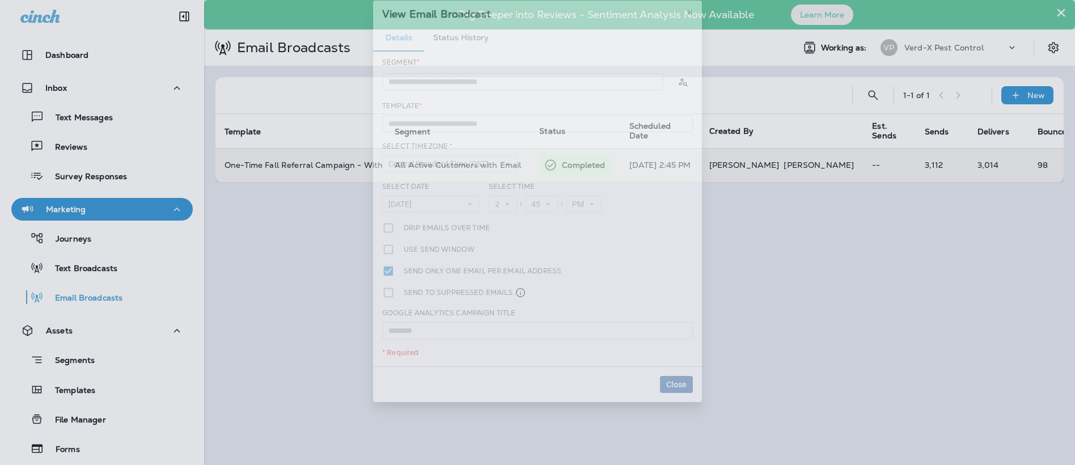
type input "**********"
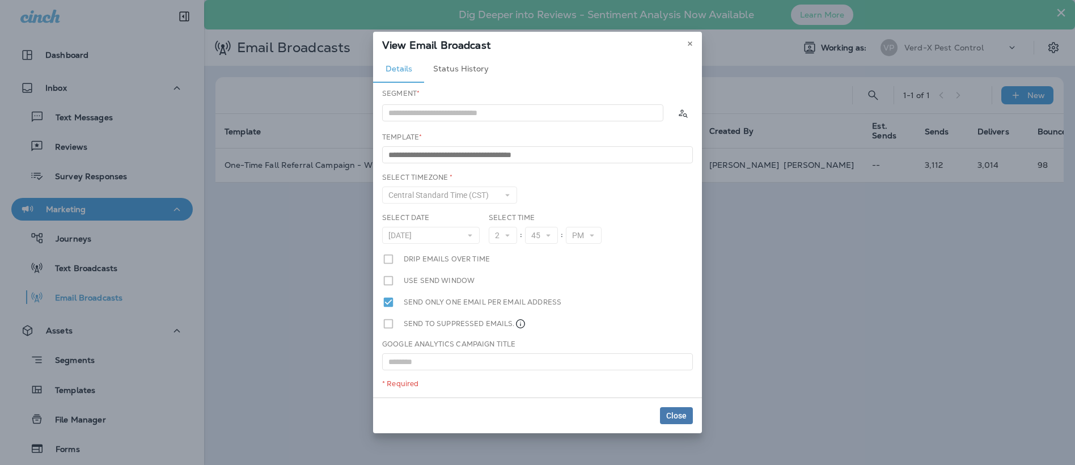
click at [457, 73] on button "Status History" at bounding box center [461, 69] width 74 height 27
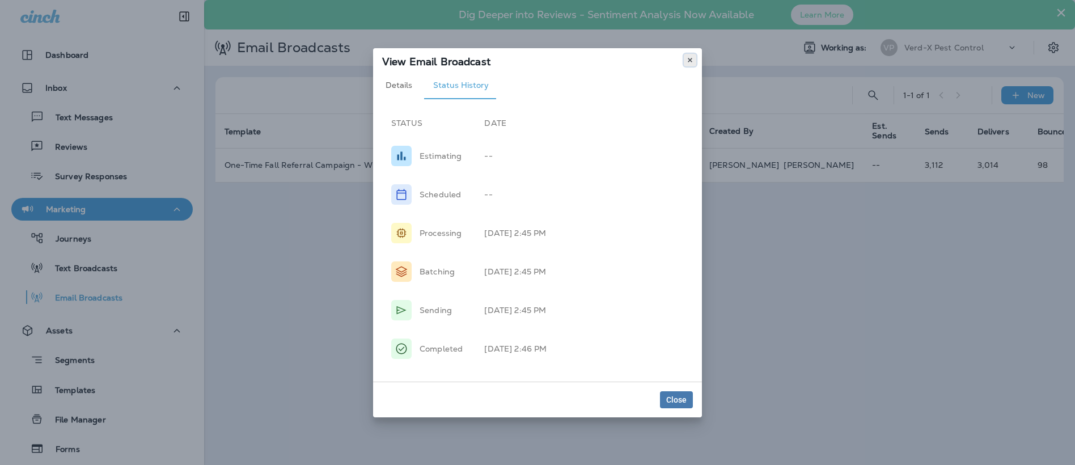
click at [692, 62] on use at bounding box center [690, 60] width 4 height 5
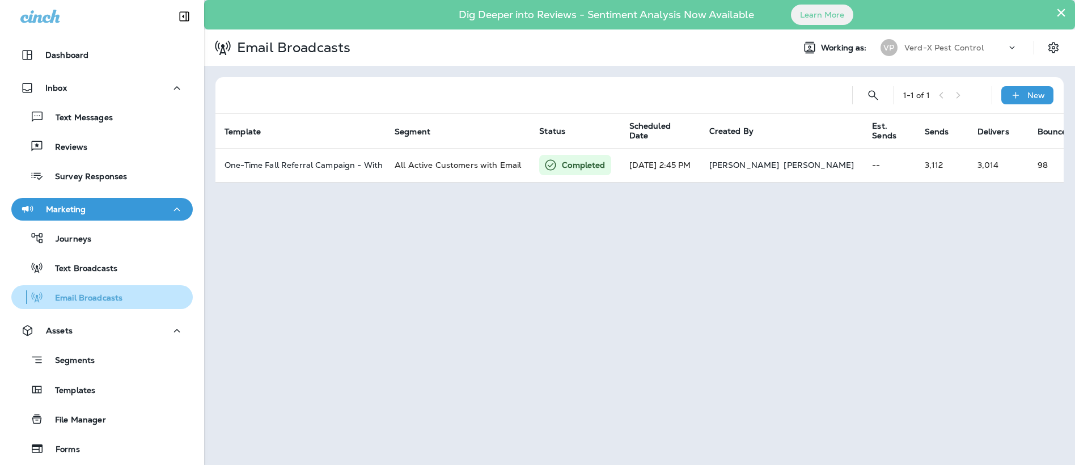
click at [95, 297] on p "Email Broadcasts" at bounding box center [83, 298] width 79 height 11
click at [297, 315] on div "× Dig Deeper into Reviews - Sentiment Analysis Now Available Learn More Email B…" at bounding box center [639, 232] width 871 height 465
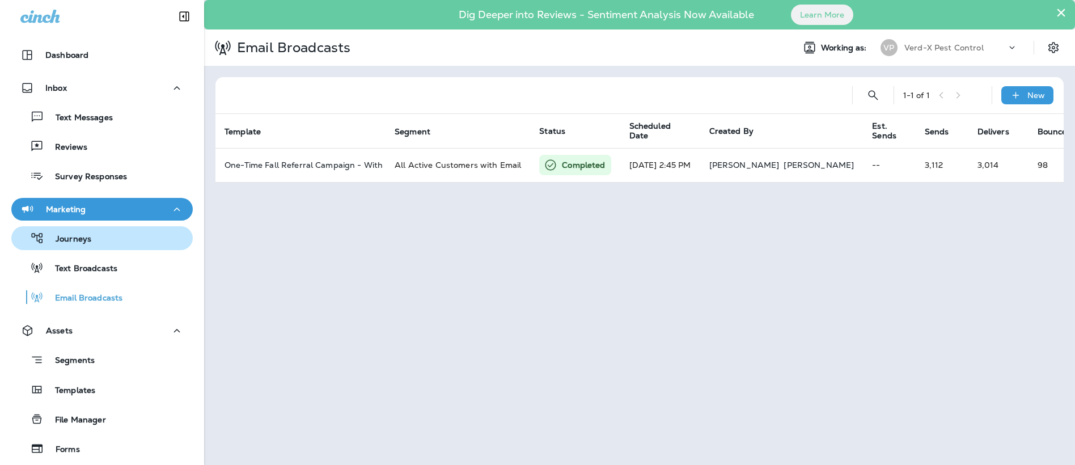
click at [104, 240] on div "Journeys" at bounding box center [102, 238] width 172 height 17
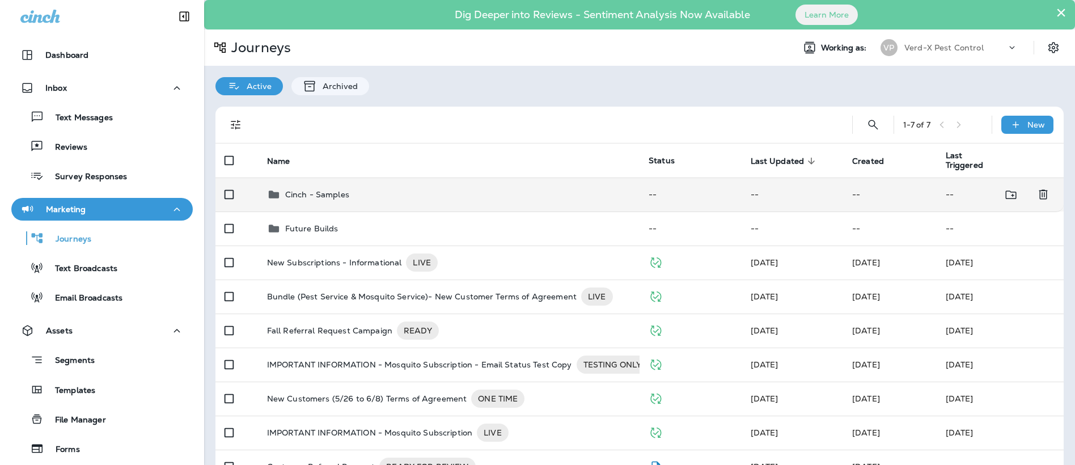
scroll to position [31, 0]
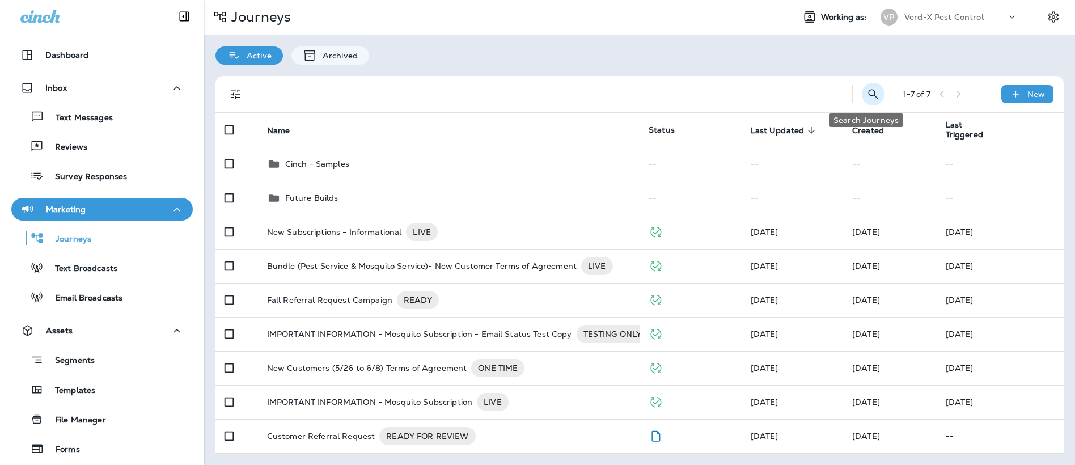
click at [867, 96] on icon "Search Journeys" at bounding box center [874, 94] width 14 height 14
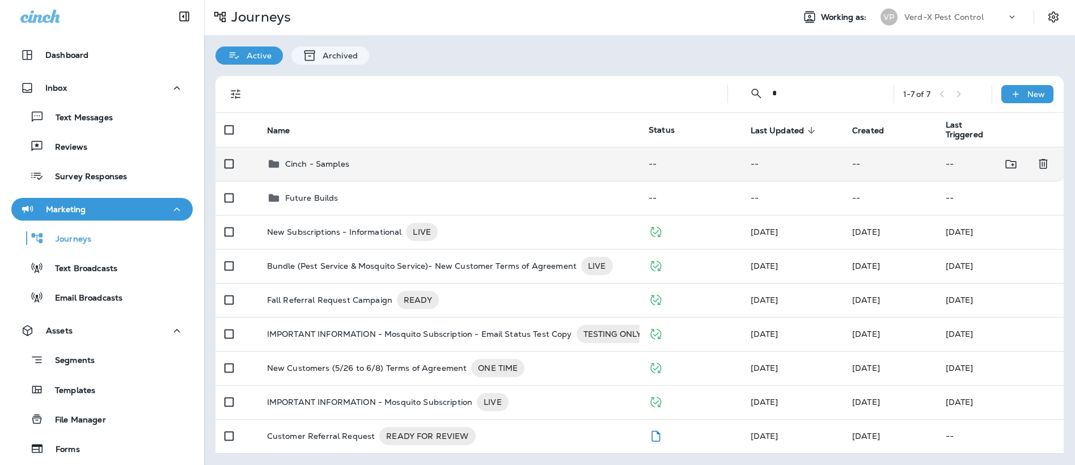
scroll to position [0, 0]
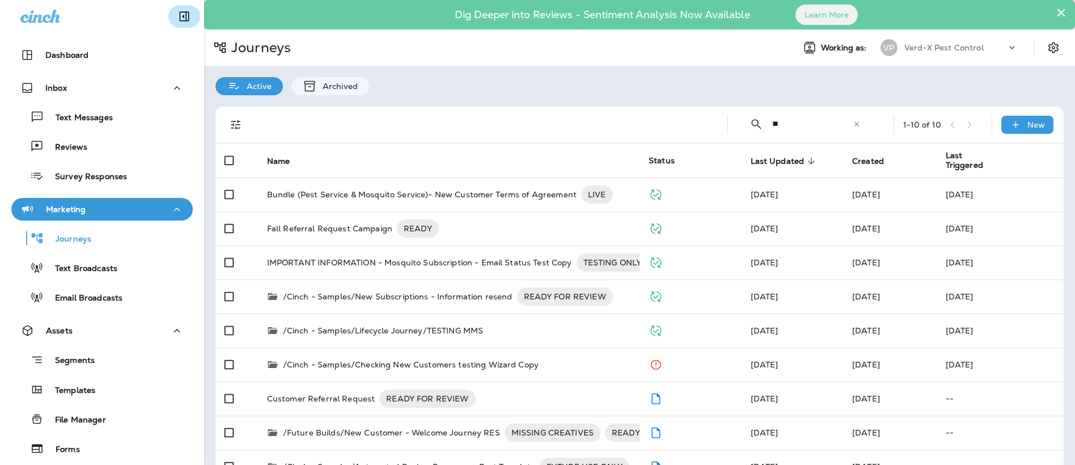
type input "**"
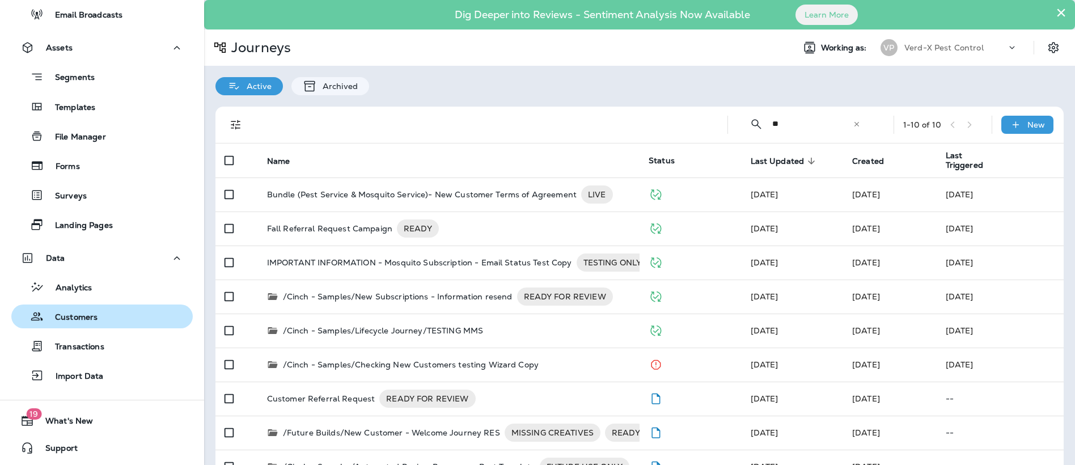
scroll to position [285, 0]
click at [80, 308] on div "Customers" at bounding box center [57, 315] width 82 height 17
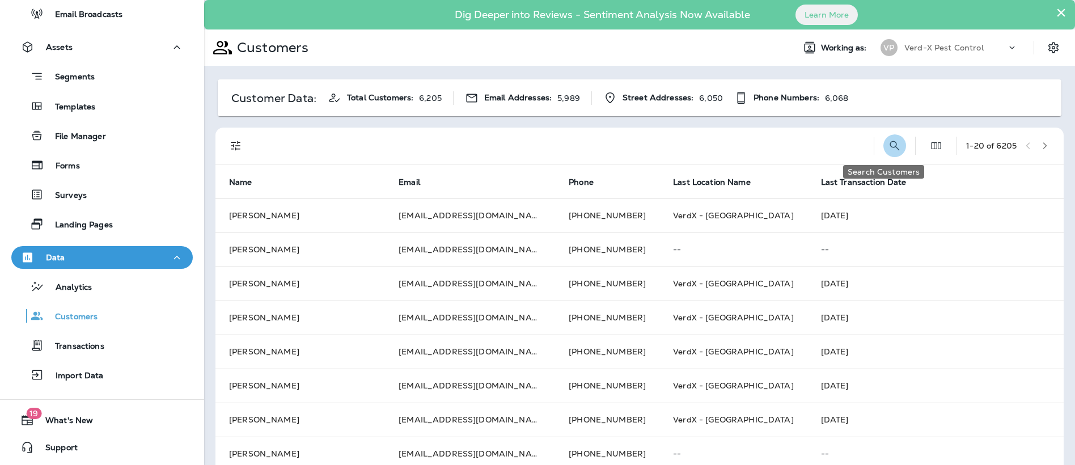
click at [888, 146] on icon "Search Customers" at bounding box center [895, 146] width 14 height 14
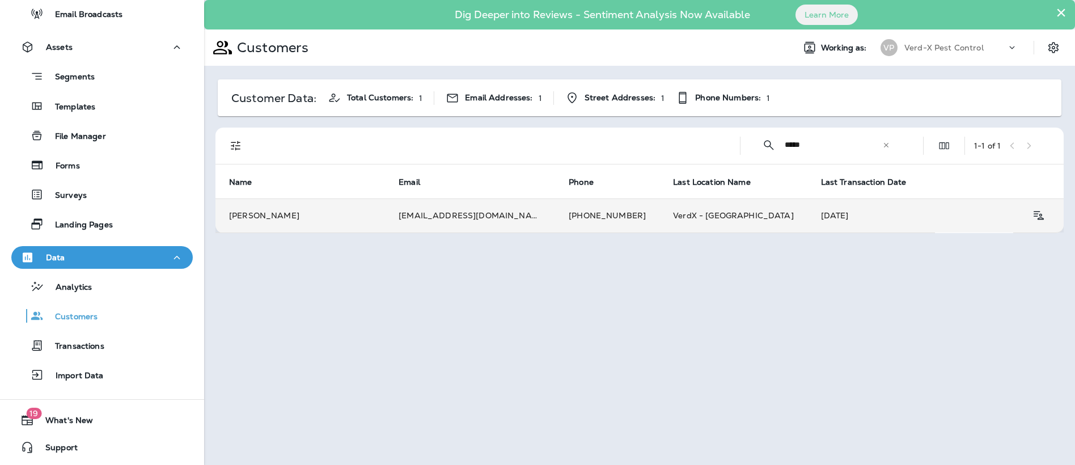
type input "*****"
click at [447, 212] on td "[EMAIL_ADDRESS][DOMAIN_NAME]" at bounding box center [470, 215] width 170 height 34
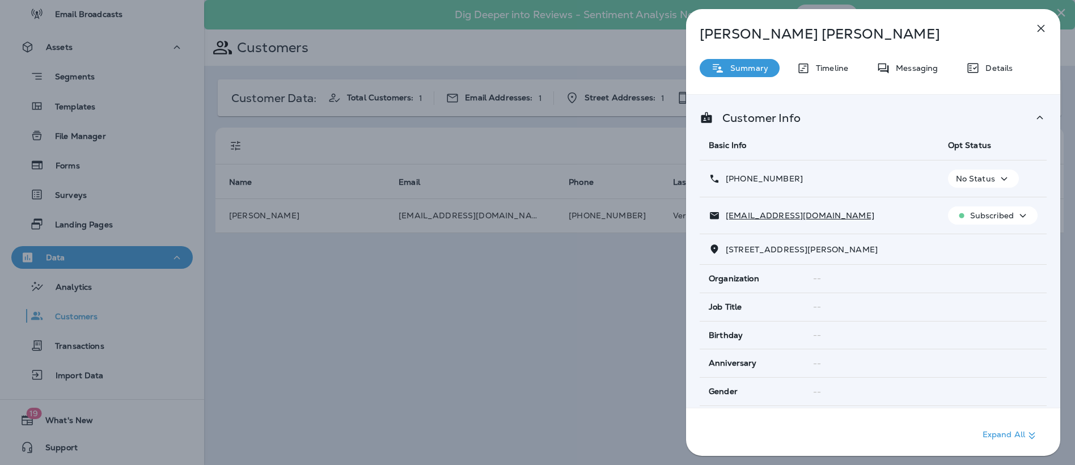
click at [916, 78] on div "[PERSON_NAME] Summary Timeline Messaging Details Customer Info Basic Info Opt S…" at bounding box center [873, 236] width 374 height 454
click at [916, 66] on p "Messaging" at bounding box center [914, 68] width 48 height 9
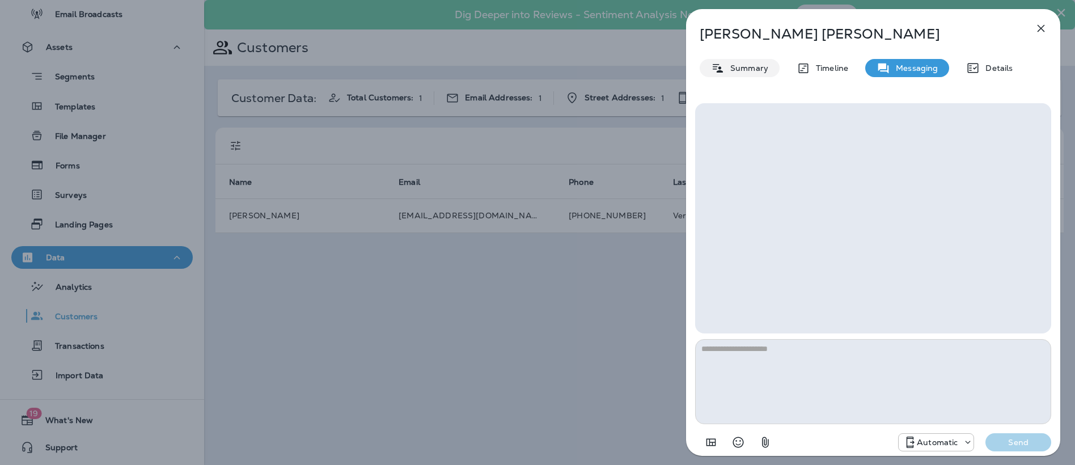
click at [753, 68] on p "Summary" at bounding box center [747, 68] width 44 height 9
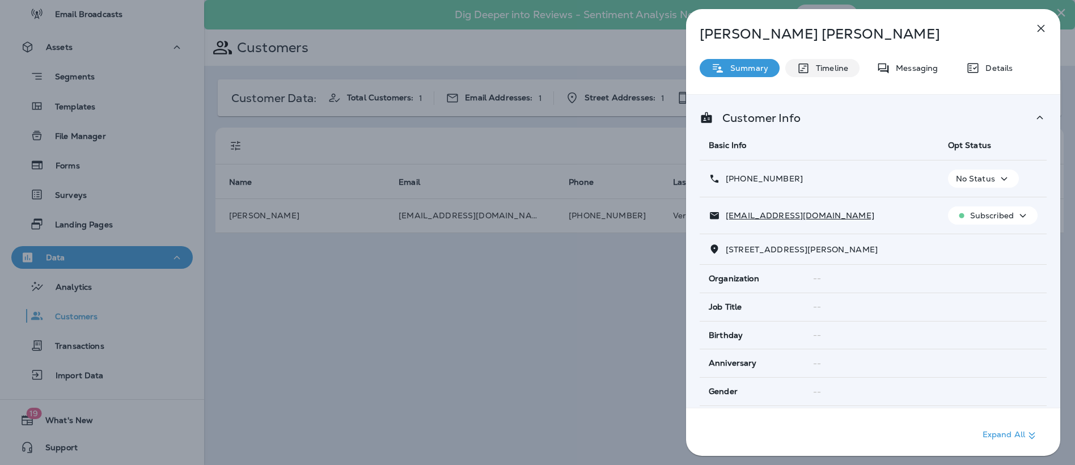
click at [826, 67] on p "Timeline" at bounding box center [829, 68] width 38 height 9
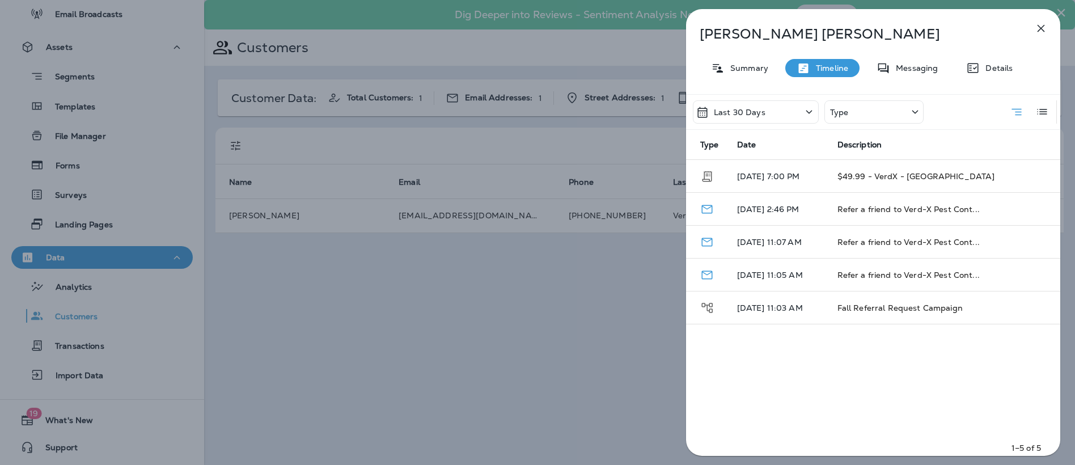
click at [779, 117] on div "Last 30 Days" at bounding box center [756, 111] width 126 height 23
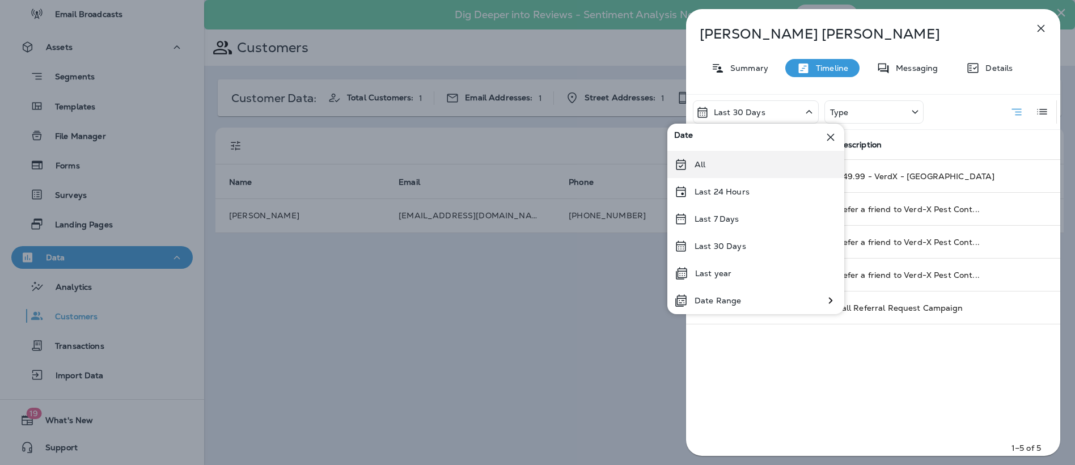
click at [737, 163] on div "All" at bounding box center [755, 164] width 177 height 27
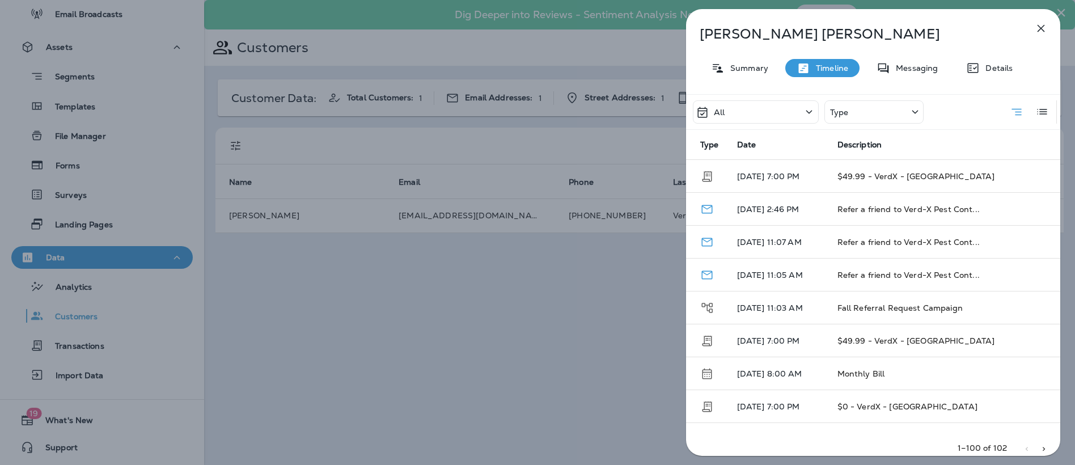
click at [856, 114] on div "Type" at bounding box center [874, 111] width 99 height 23
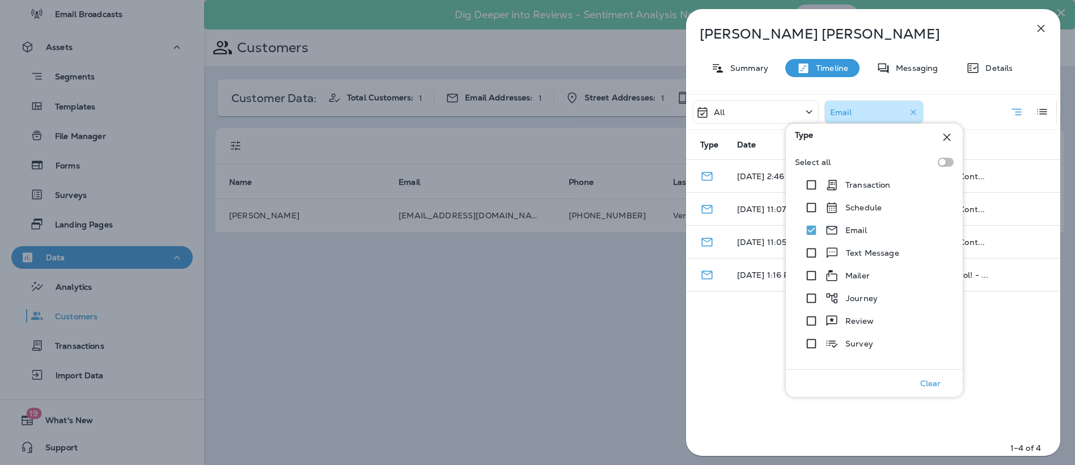
click at [773, 358] on div "All Email Type Date Description [DATE] 2:46 PM Refer a friend to Verd-X Pest Co…" at bounding box center [873, 278] width 374 height 369
